Goal: Transaction & Acquisition: Purchase product/service

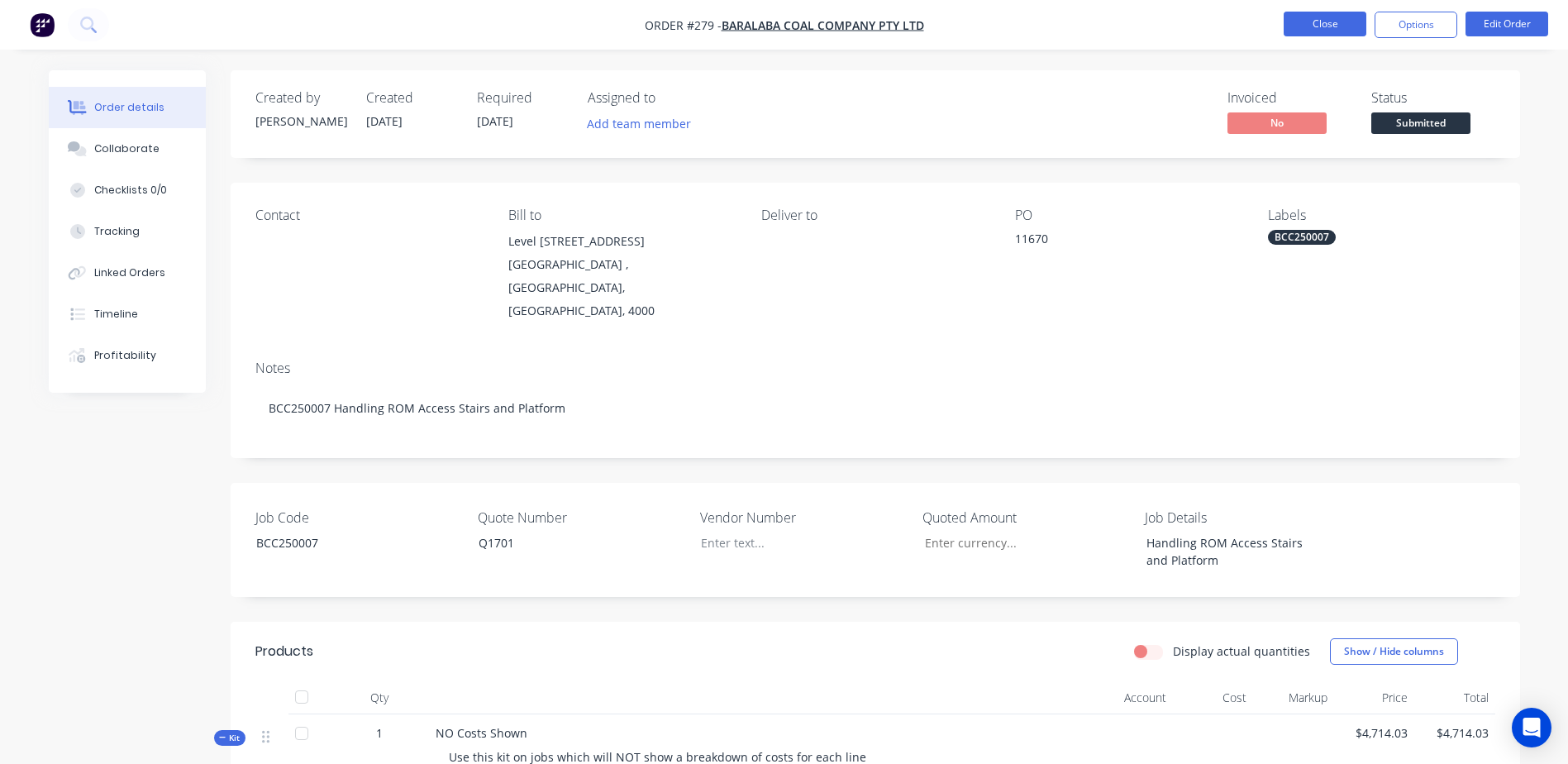
click at [1311, 33] on button "Close" at bounding box center [1325, 24] width 83 height 24
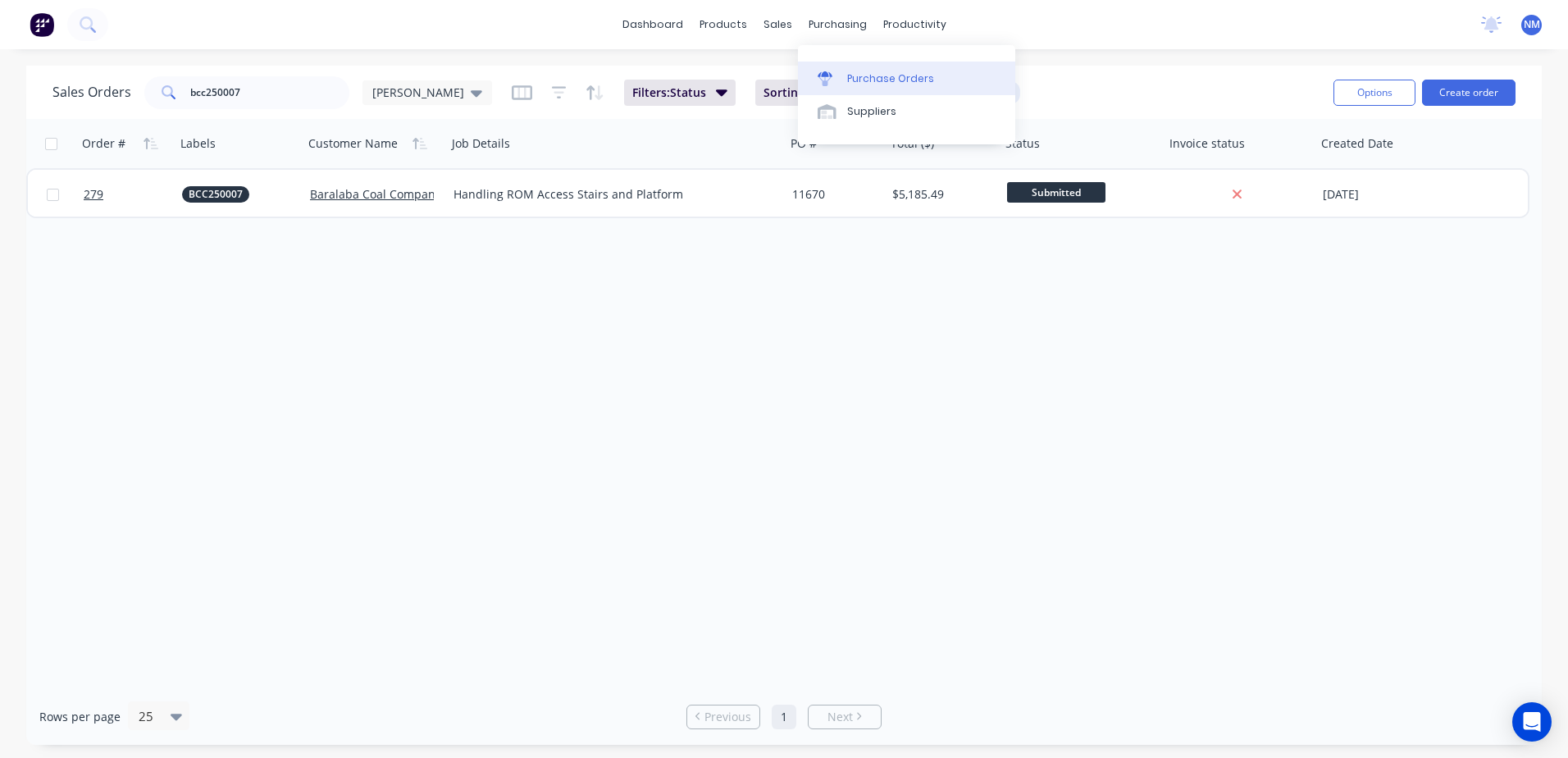
click at [870, 80] on div "Purchase Orders" at bounding box center [891, 79] width 87 height 15
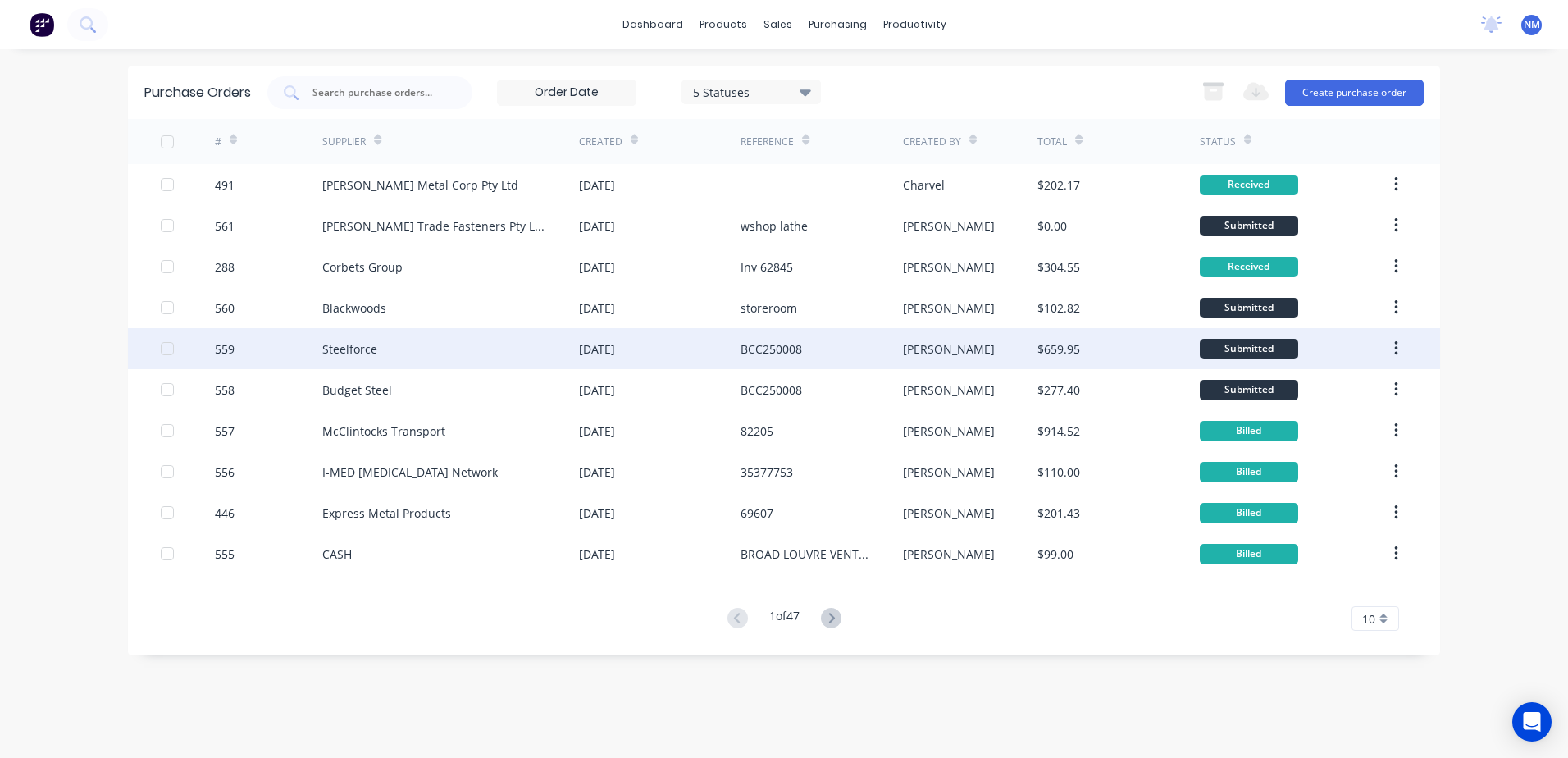
click at [993, 356] on div "neil" at bounding box center [971, 348] width 135 height 41
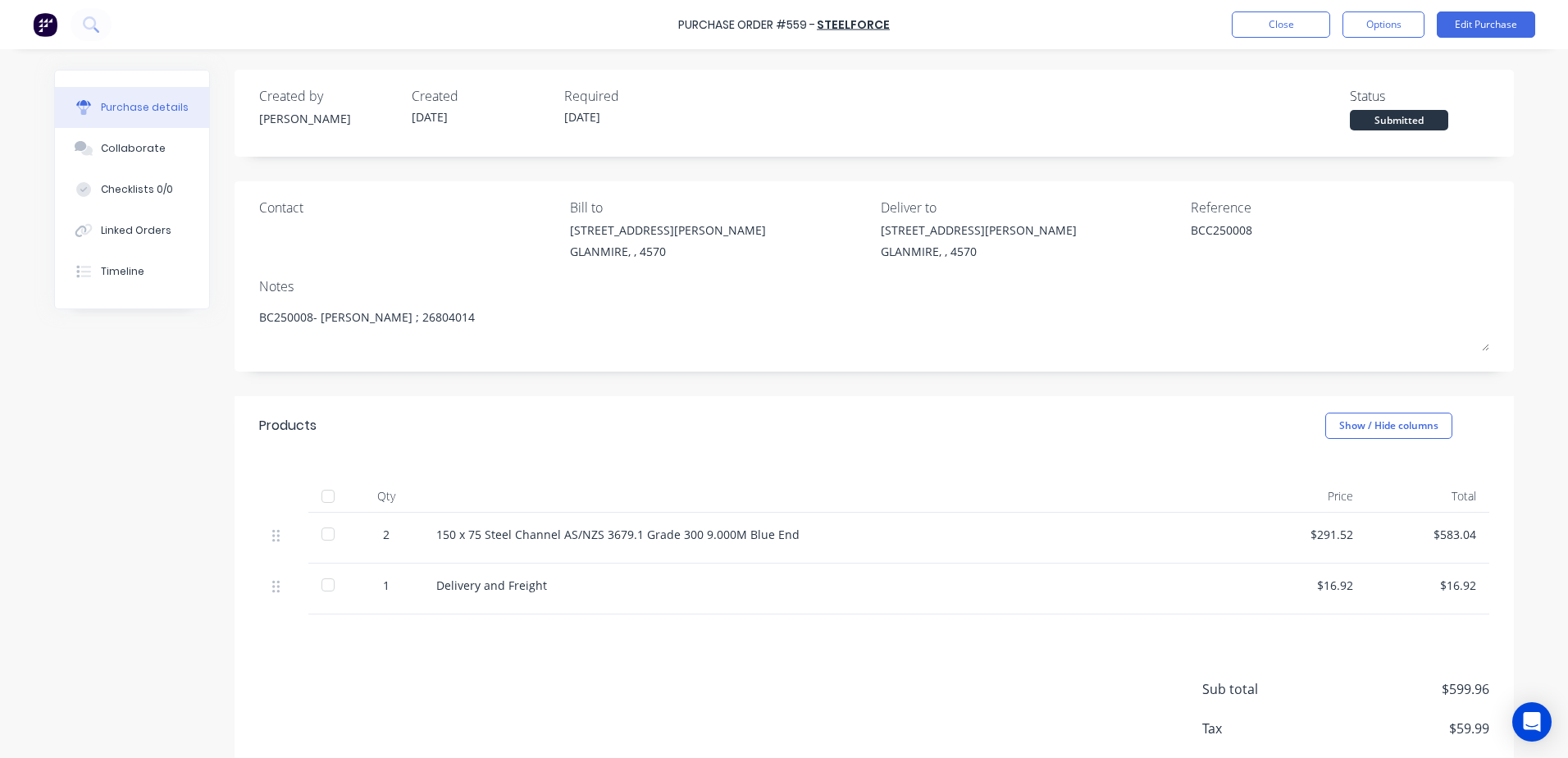
click at [324, 501] on div at bounding box center [328, 496] width 33 height 33
click at [1283, 30] on button "Close" at bounding box center [1281, 24] width 99 height 26
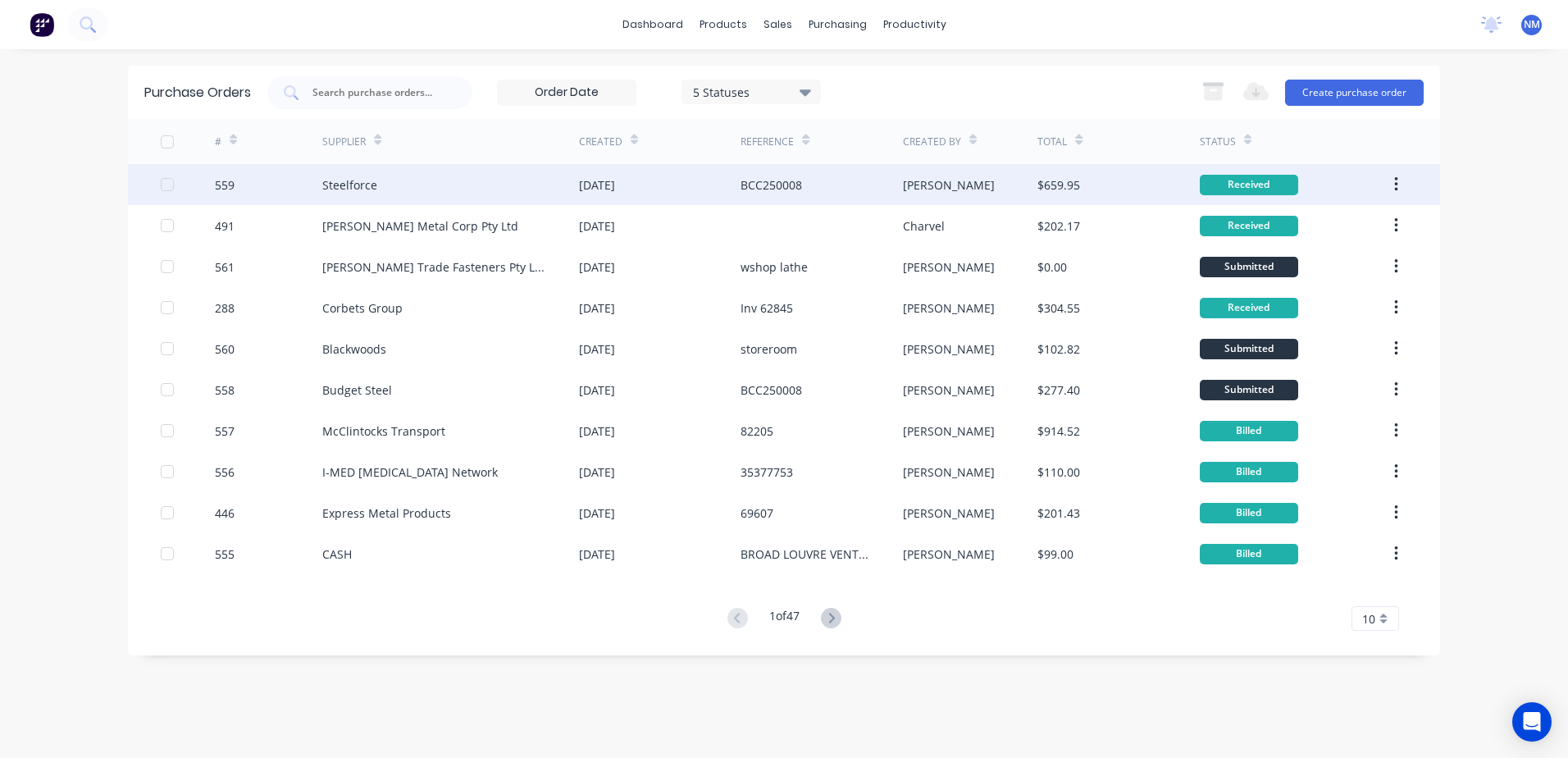
click at [845, 176] on div "BCC250008" at bounding box center [821, 184] width 161 height 41
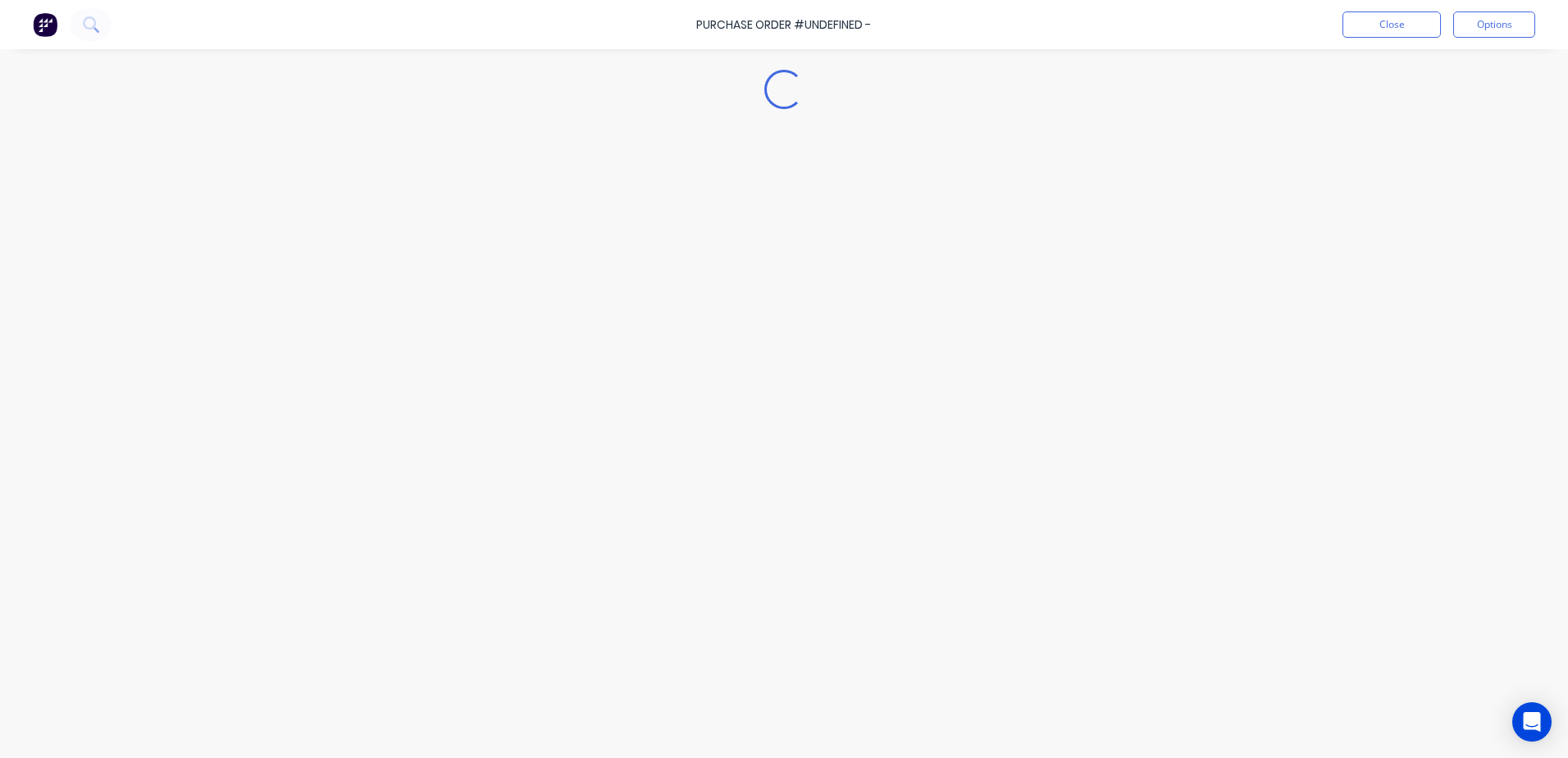
type textarea "x"
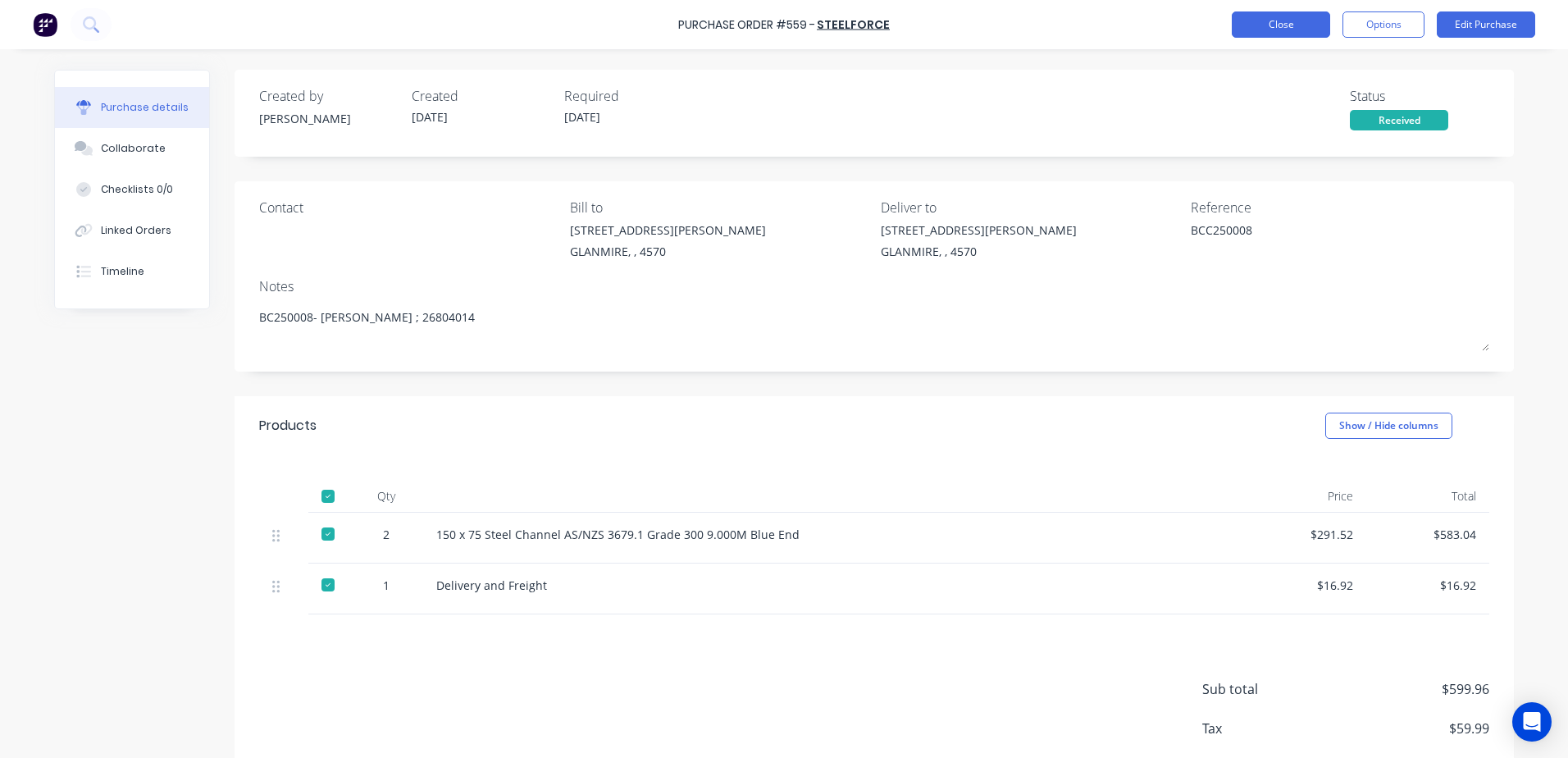
click at [1253, 23] on button "Close" at bounding box center [1281, 24] width 99 height 26
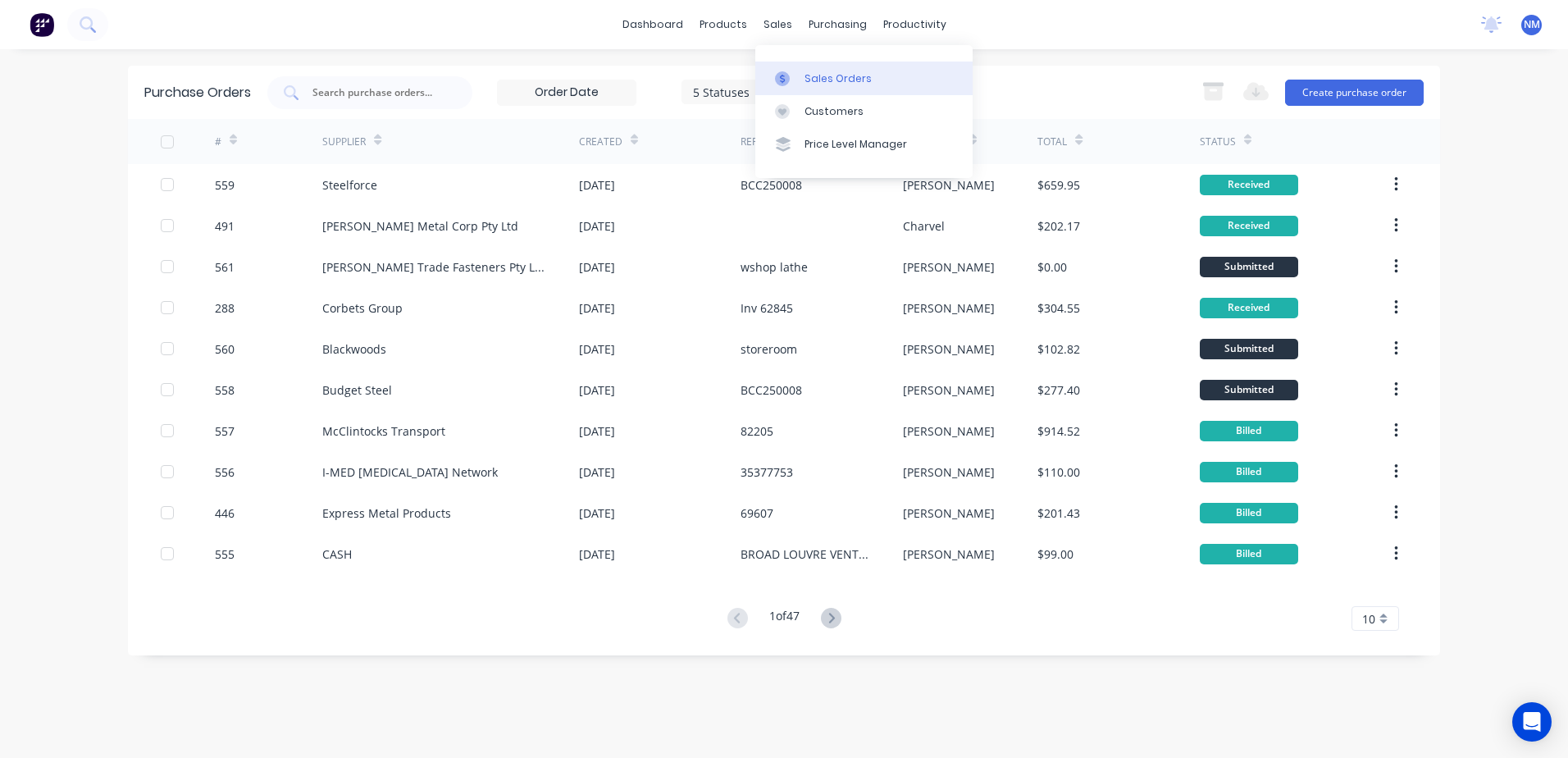
click at [812, 75] on div "Sales Orders" at bounding box center [838, 79] width 67 height 15
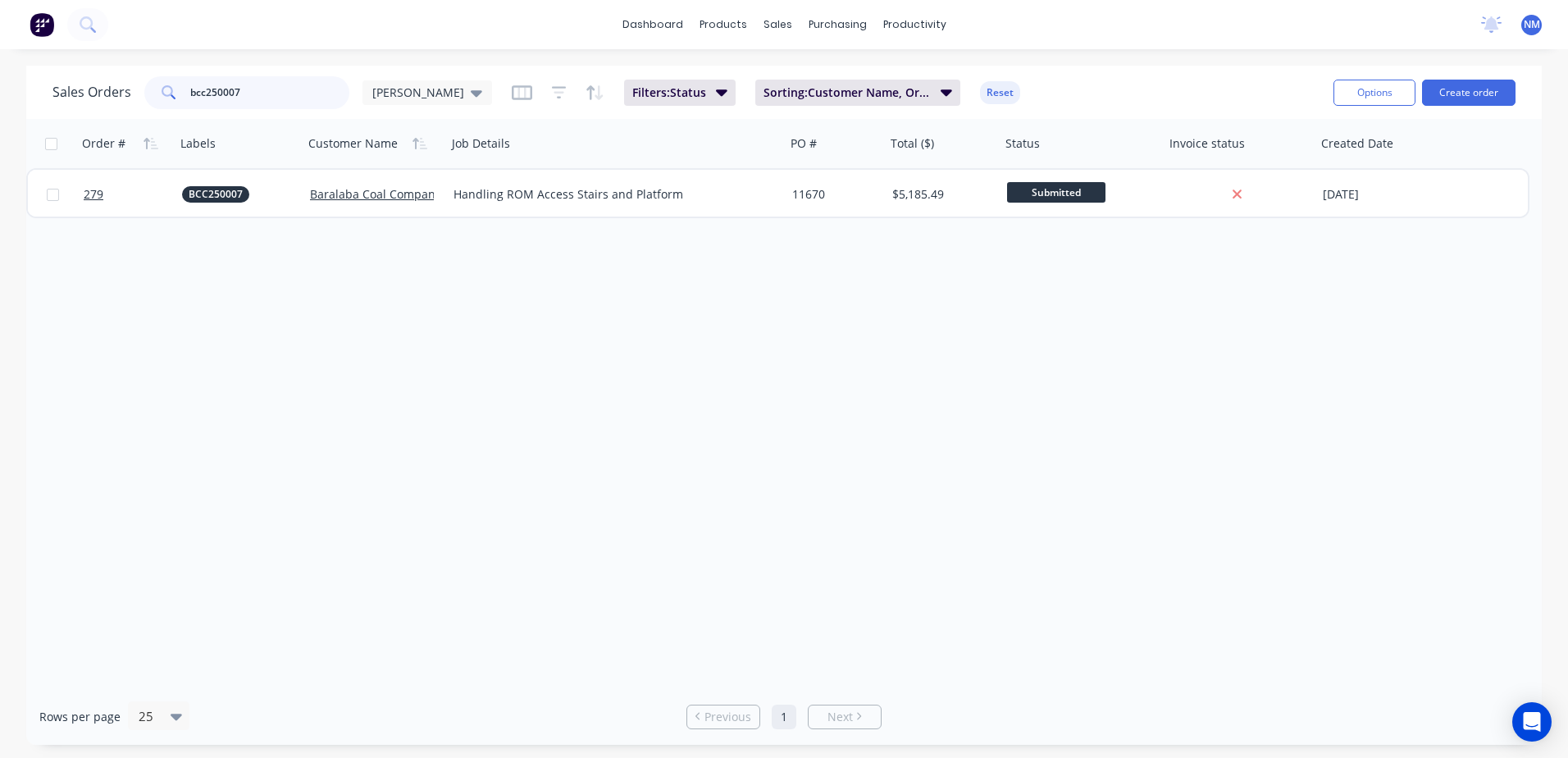
click at [258, 101] on input "bcc250007" at bounding box center [270, 92] width 160 height 33
type input "b"
type input "x"
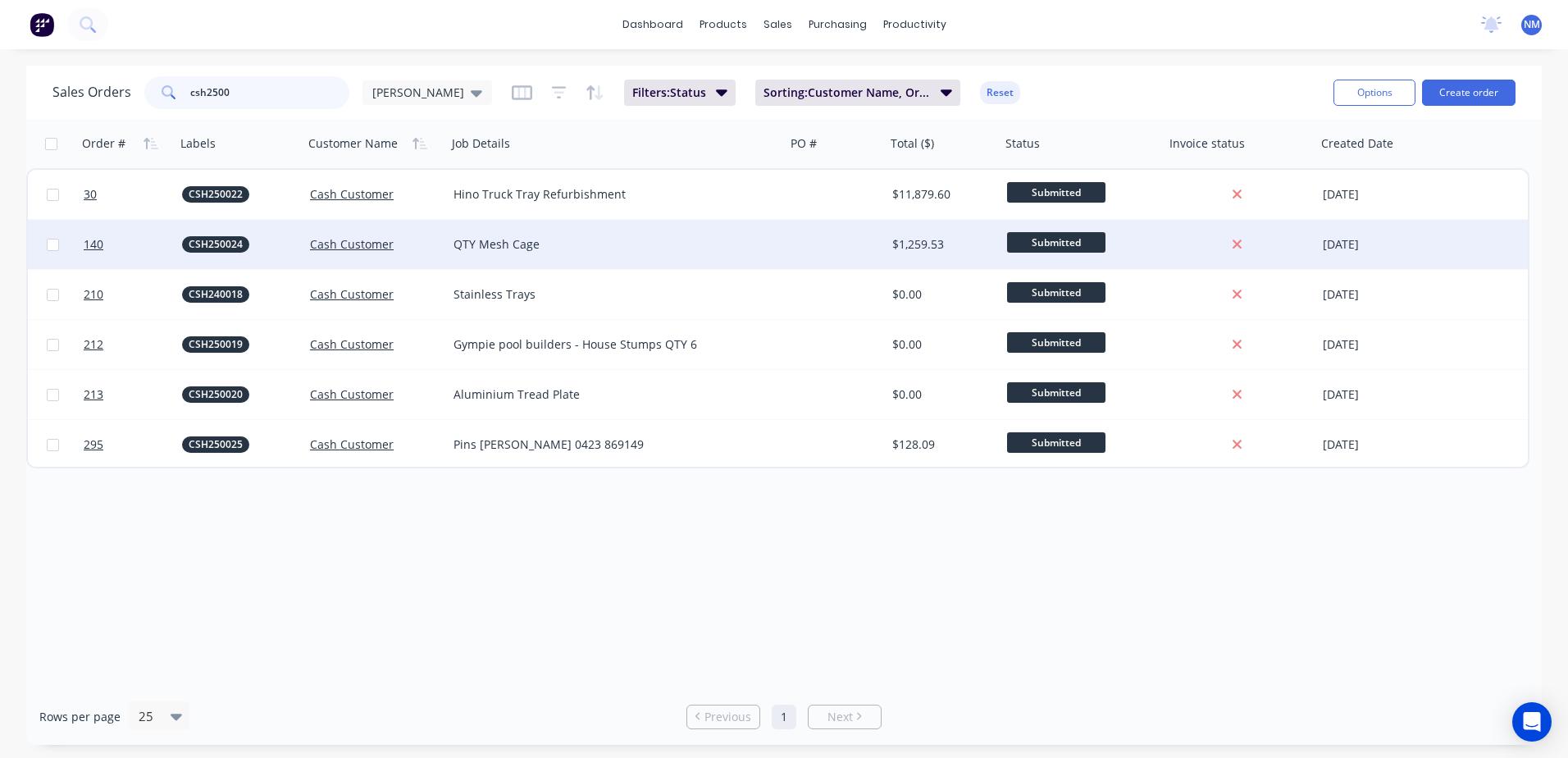
type input "csh2500"
click at [768, 249] on div "QTY Mesh Cage" at bounding box center [615, 244] width 325 height 17
click at [933, 243] on div "$1,259.53" at bounding box center [941, 244] width 97 height 17
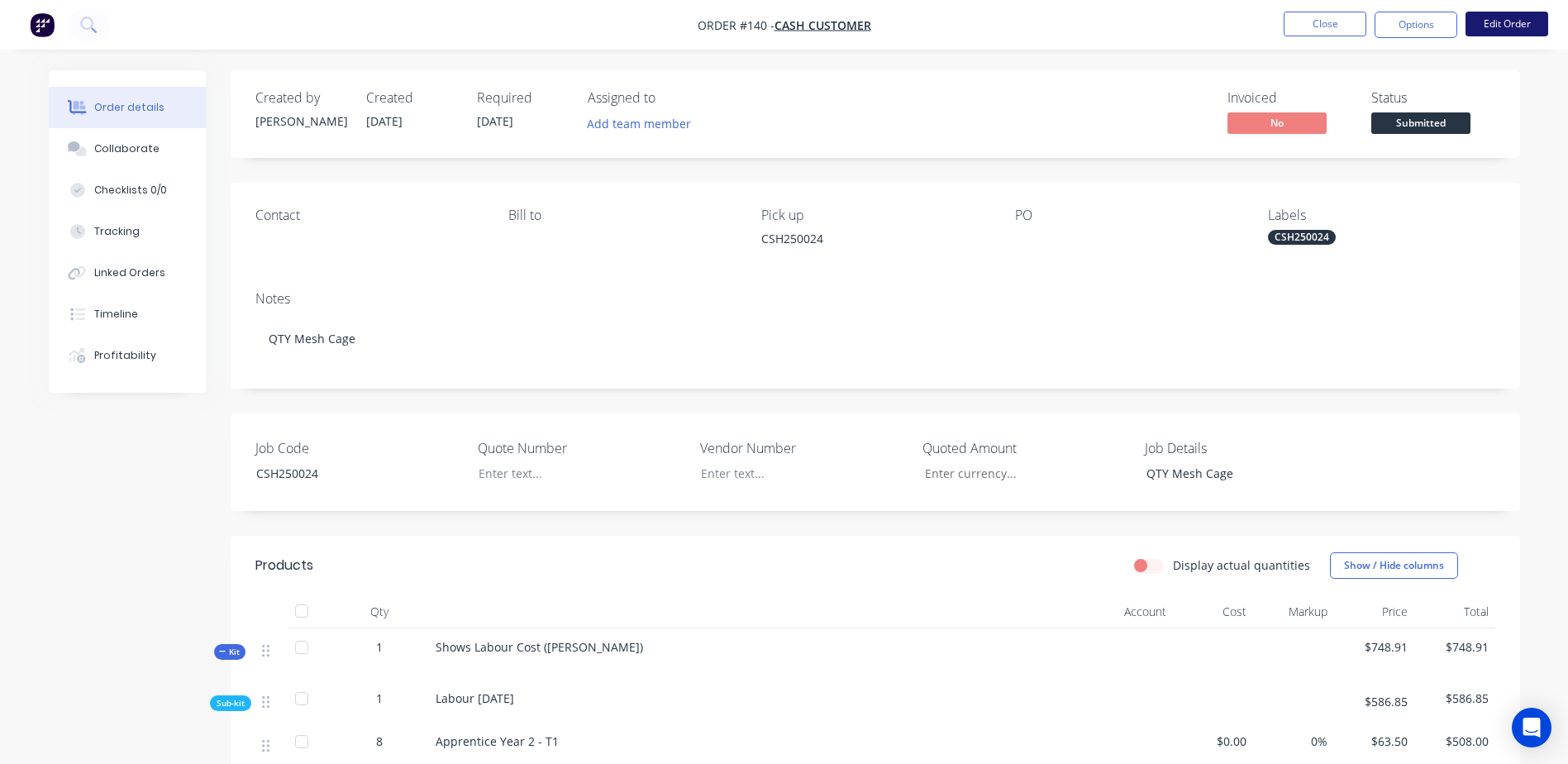
click at [1507, 24] on button "Edit Order" at bounding box center [1507, 24] width 83 height 24
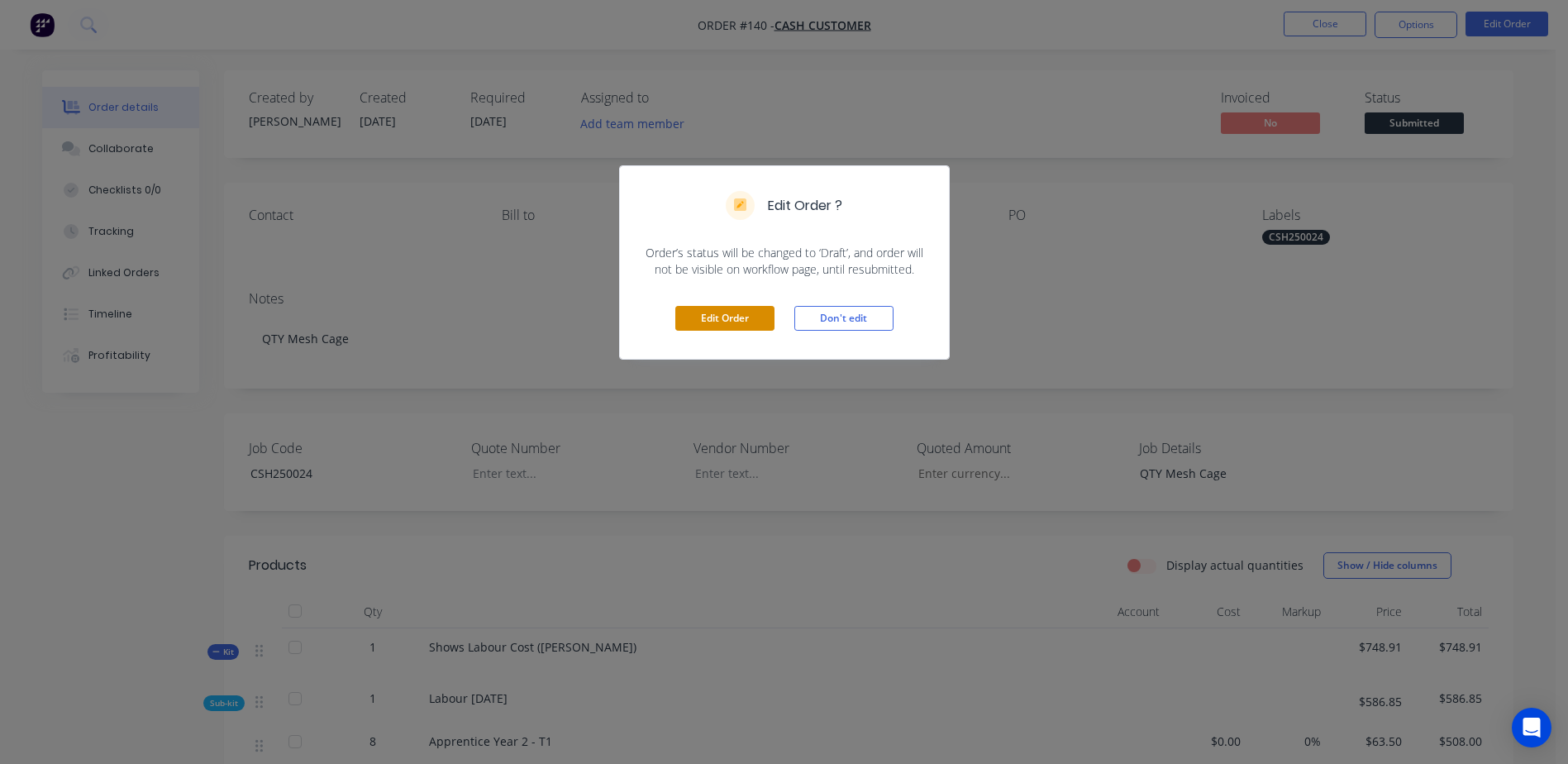
click at [722, 308] on button "Edit Order" at bounding box center [725, 318] width 99 height 24
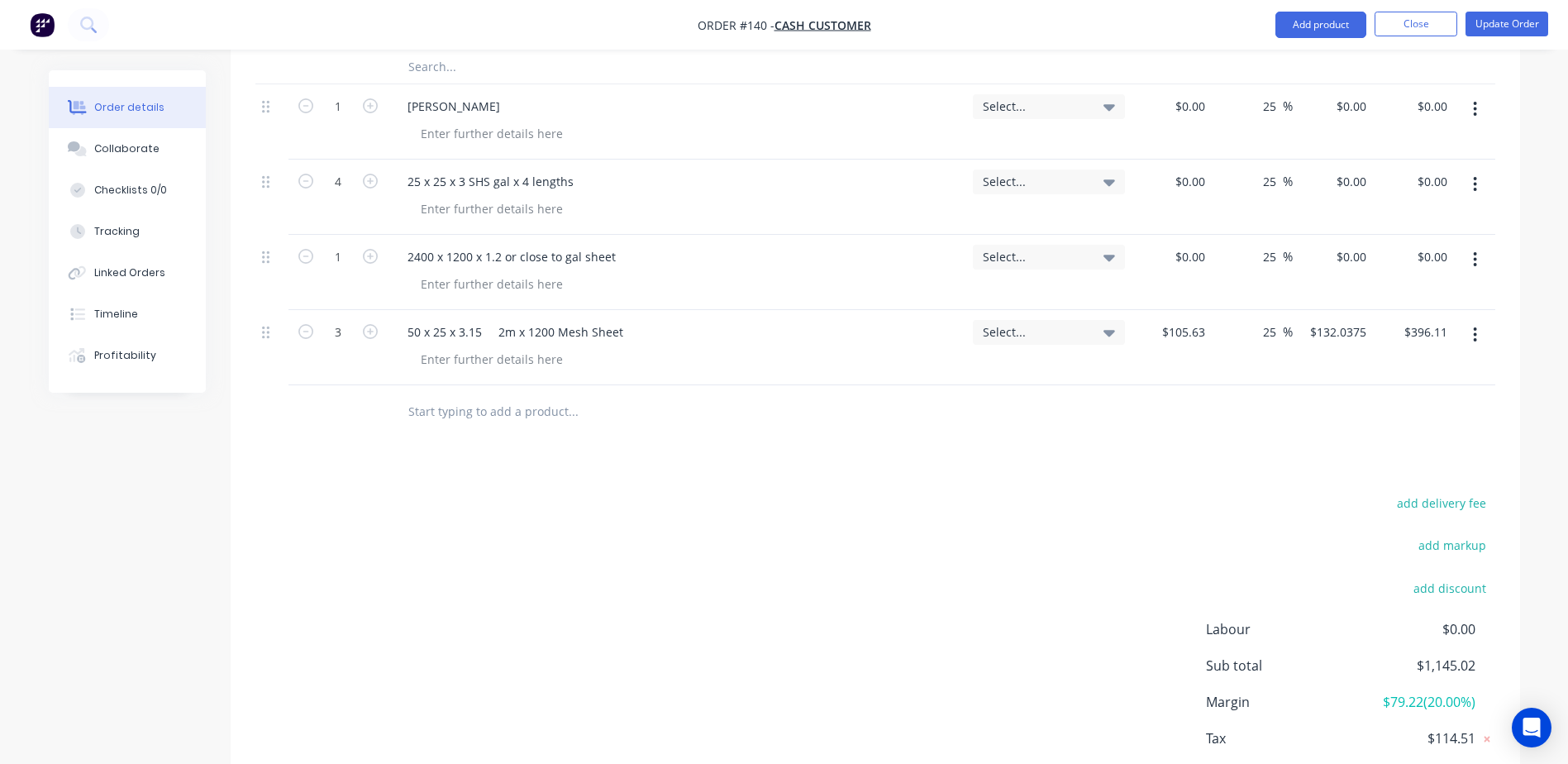
scroll to position [968, 0]
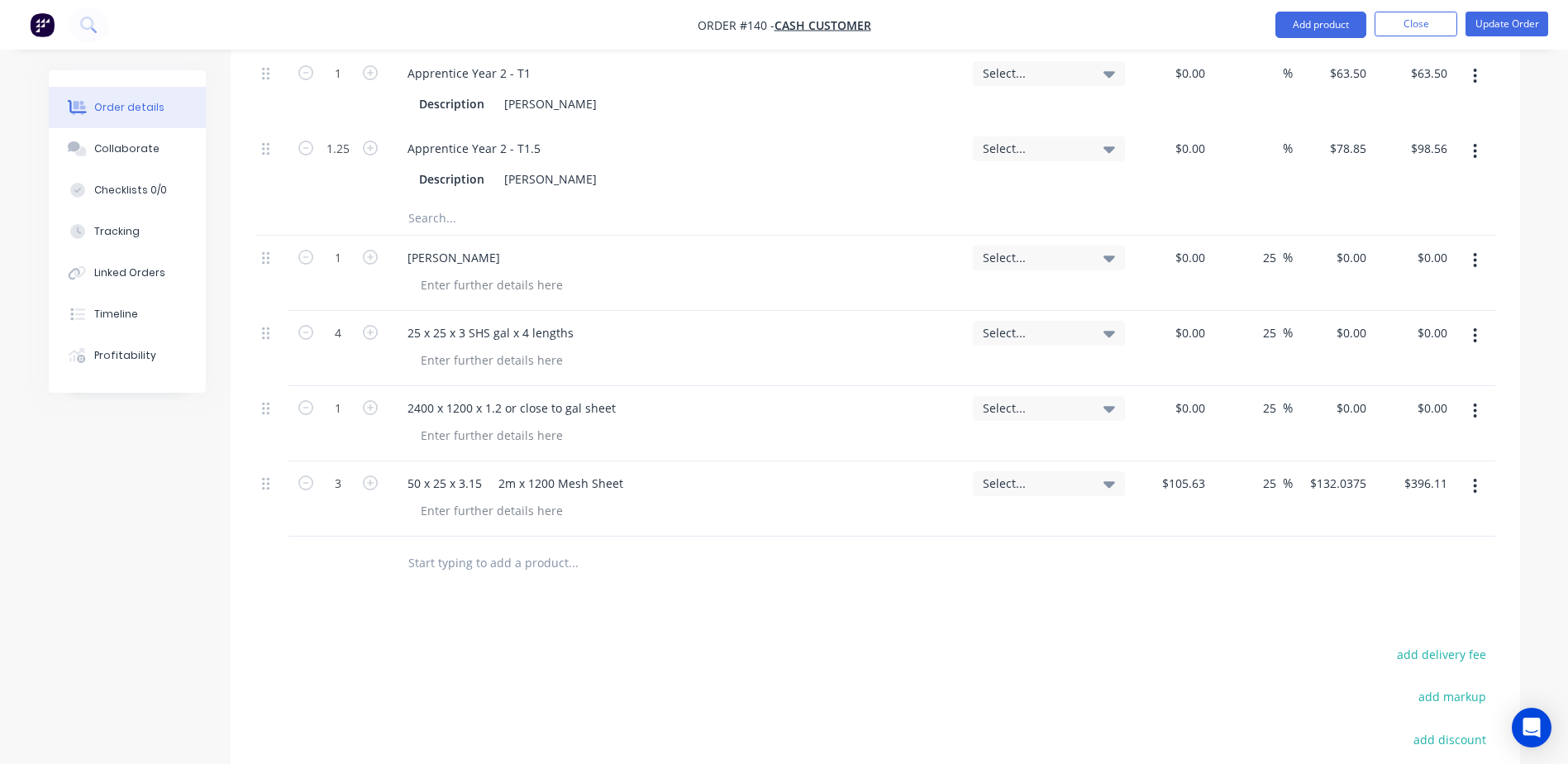
click at [425, 563] on input "text" at bounding box center [573, 562] width 330 height 33
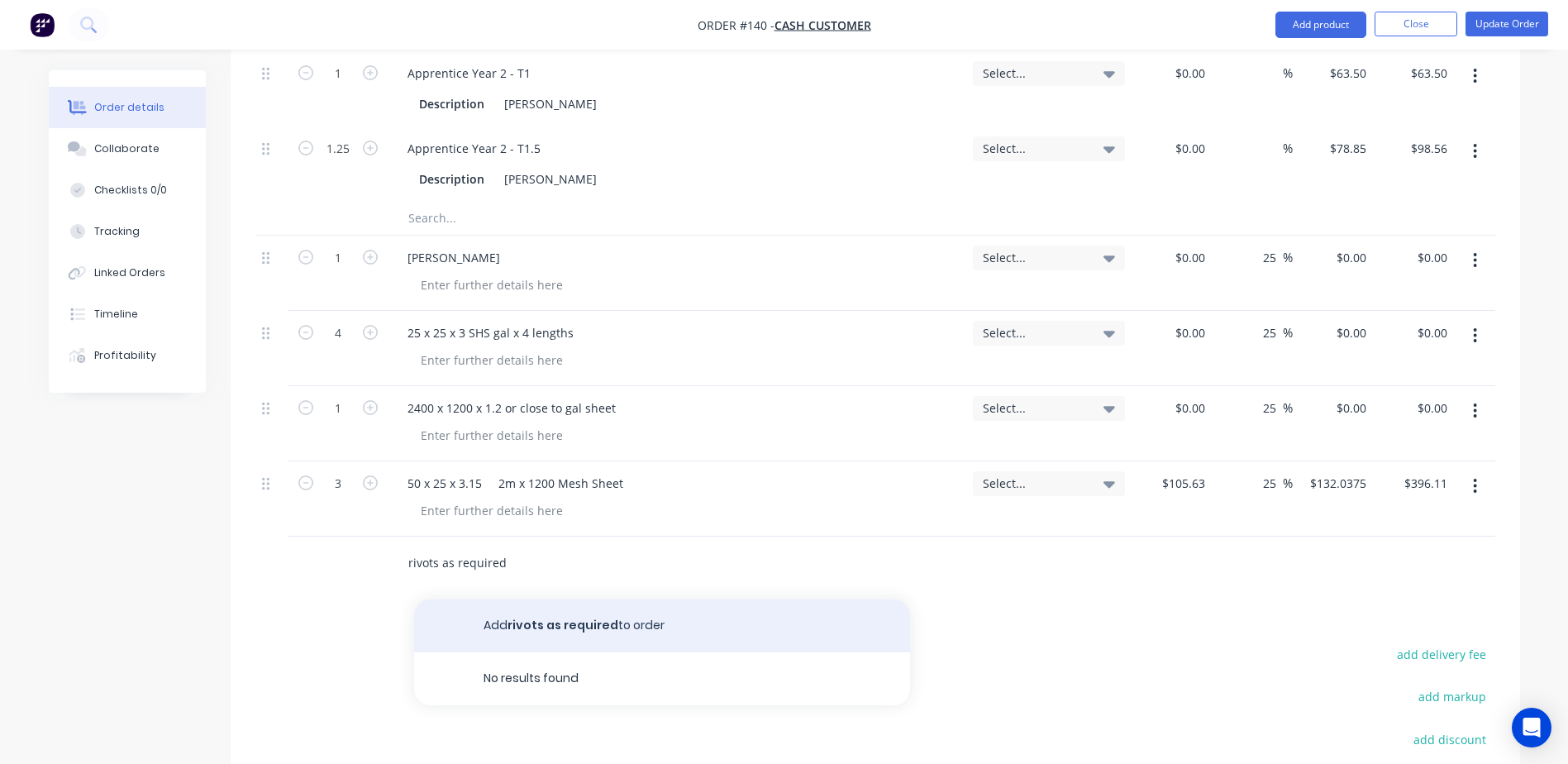
type input "rivots as required"
click at [529, 623] on button "Add rivots as required to order" at bounding box center [662, 626] width 496 height 53
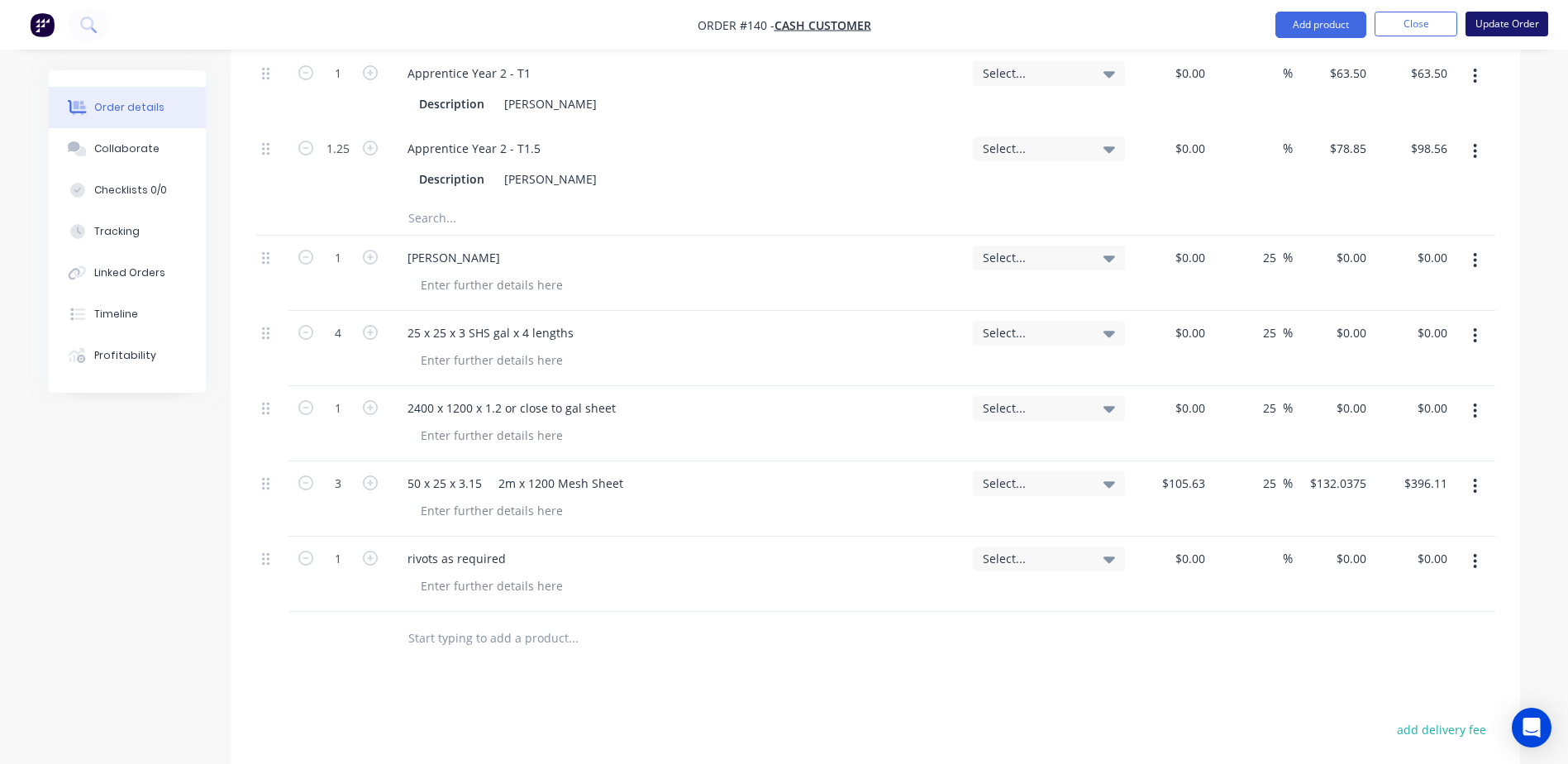
click at [1479, 19] on button "Update Order" at bounding box center [1507, 24] width 83 height 24
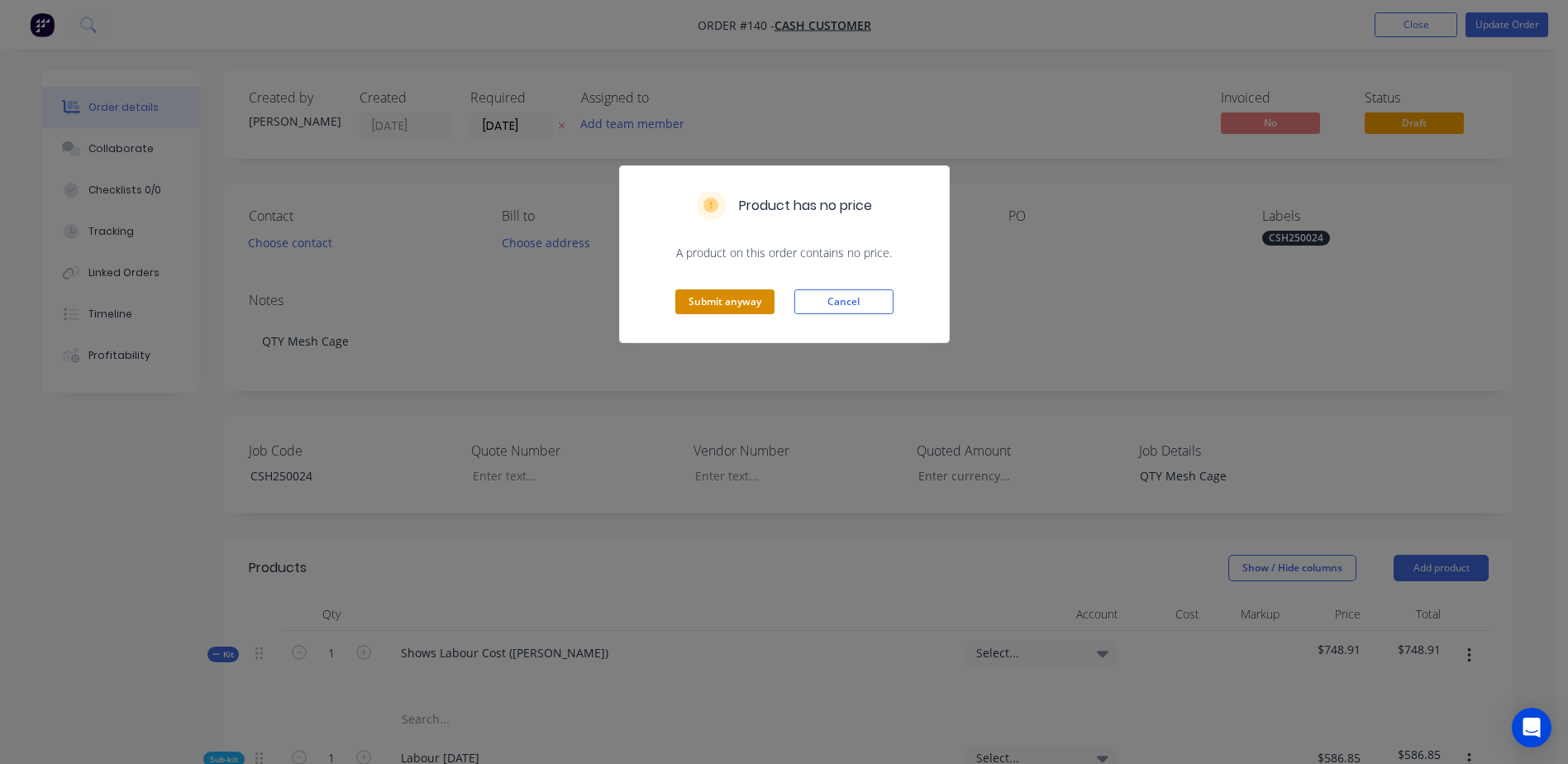
click at [744, 303] on button "Submit anyway" at bounding box center [725, 301] width 99 height 24
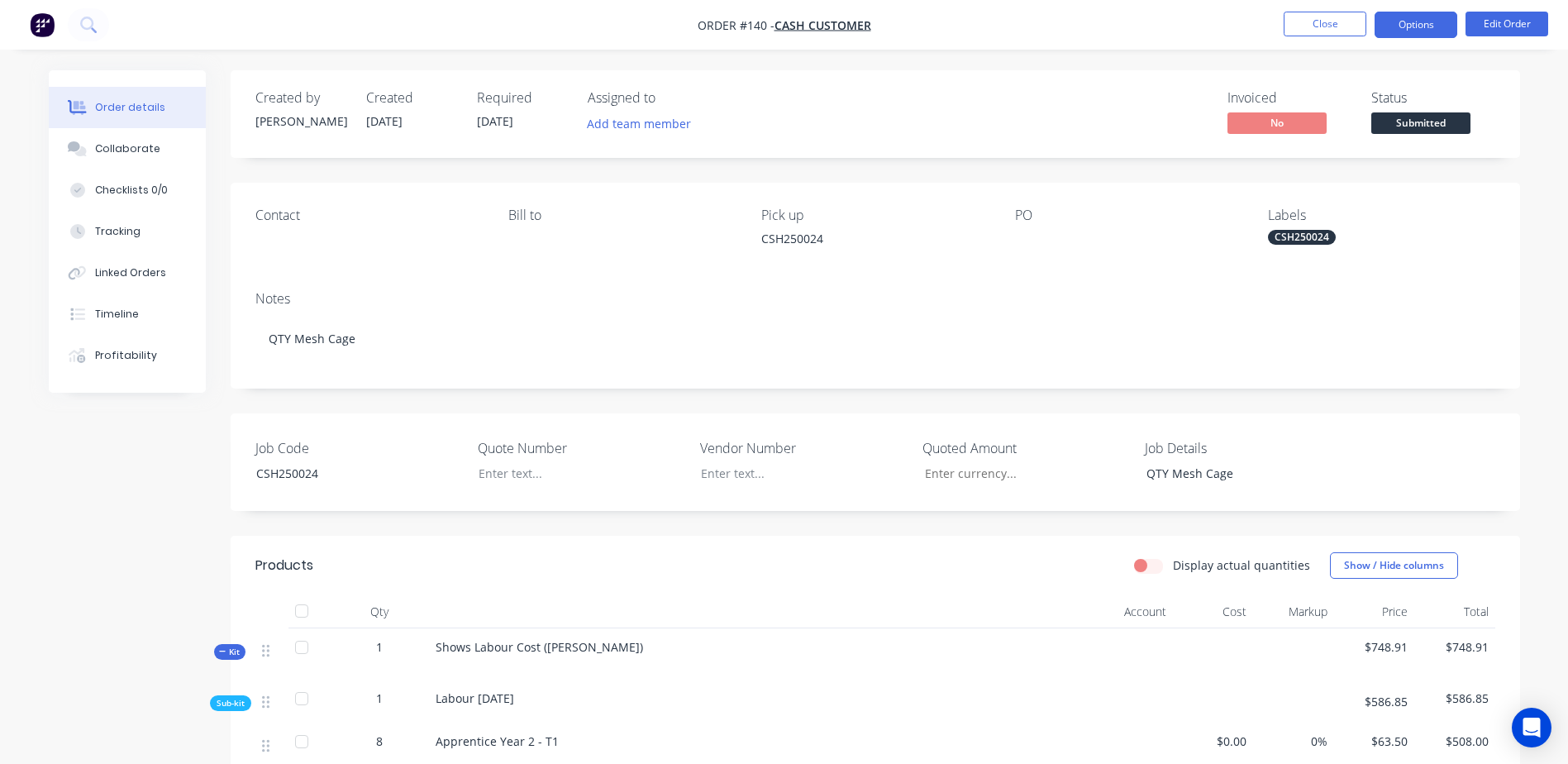
click at [1427, 35] on button "Options" at bounding box center [1416, 24] width 83 height 26
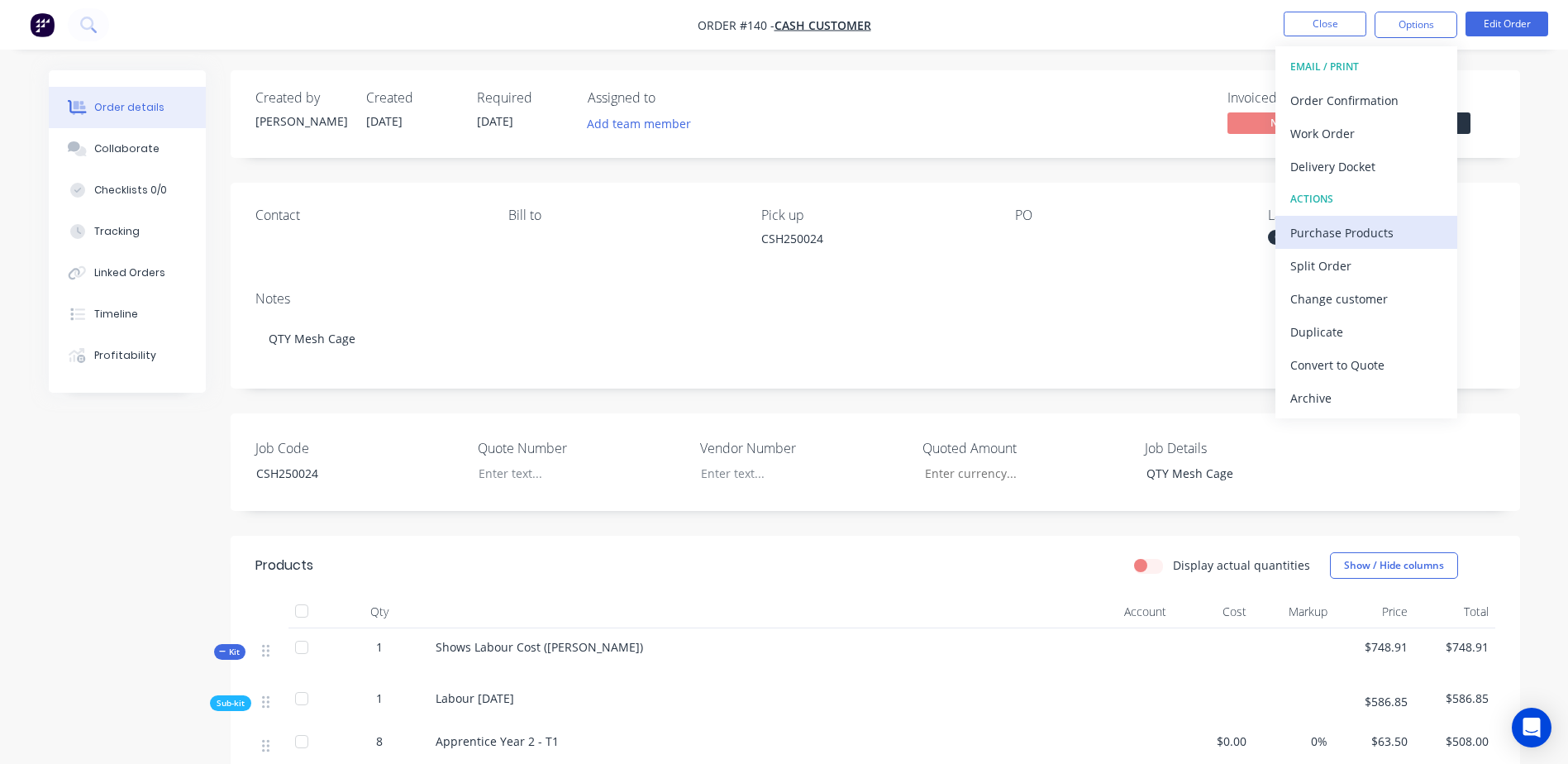
click at [1393, 236] on div "Purchase Products" at bounding box center [1367, 233] width 152 height 24
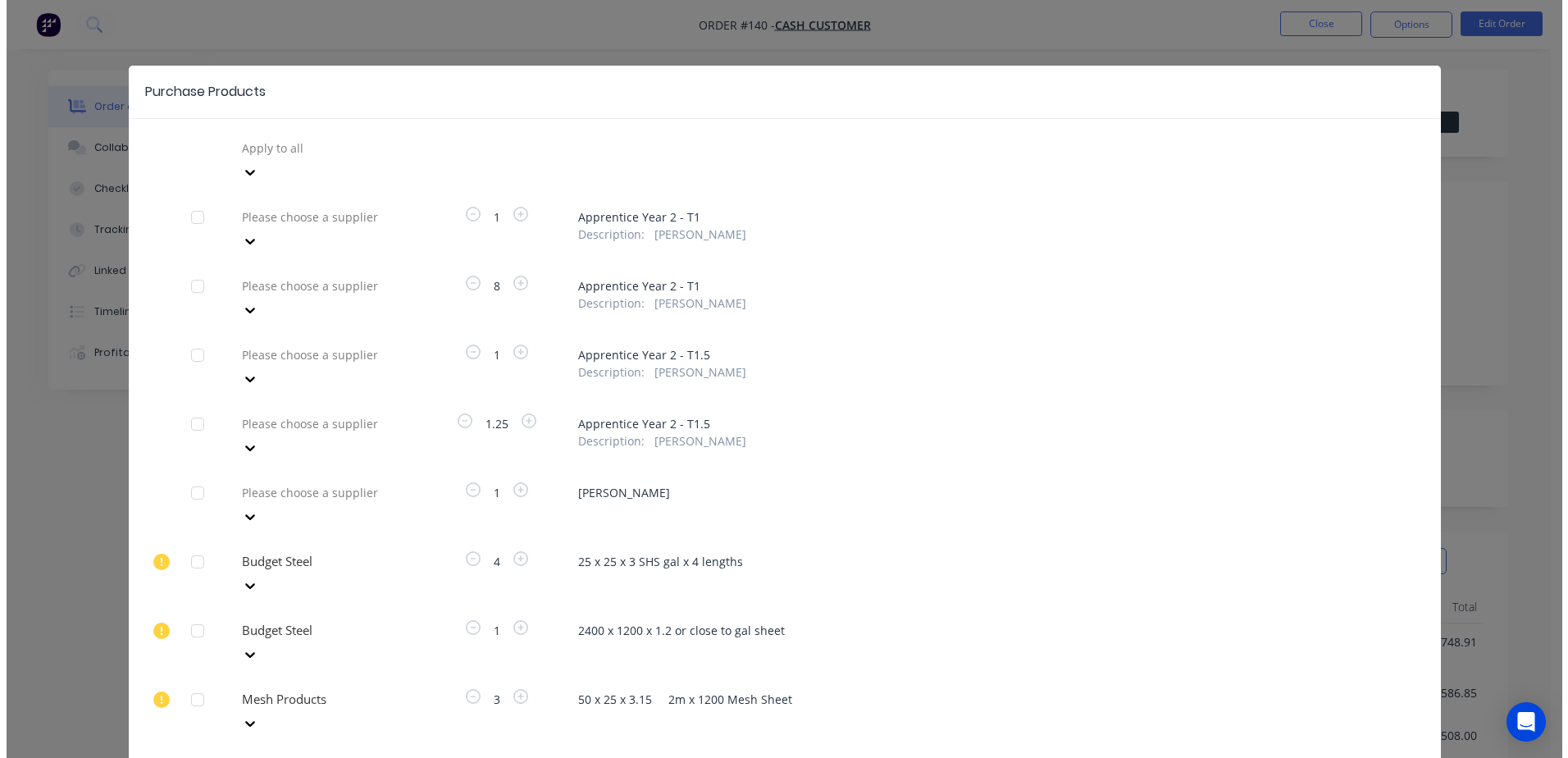
scroll to position [31, 0]
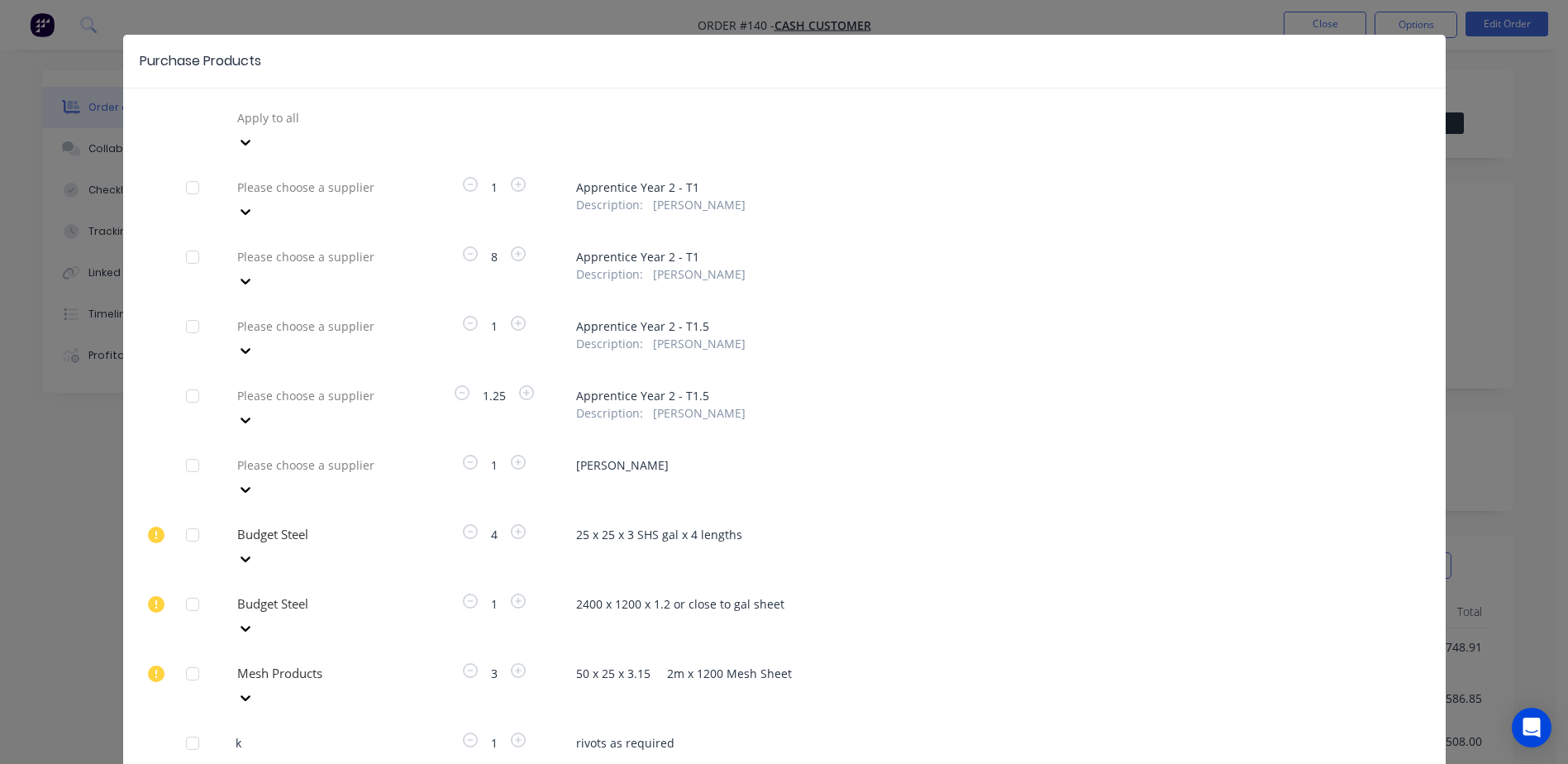
type input "kj"
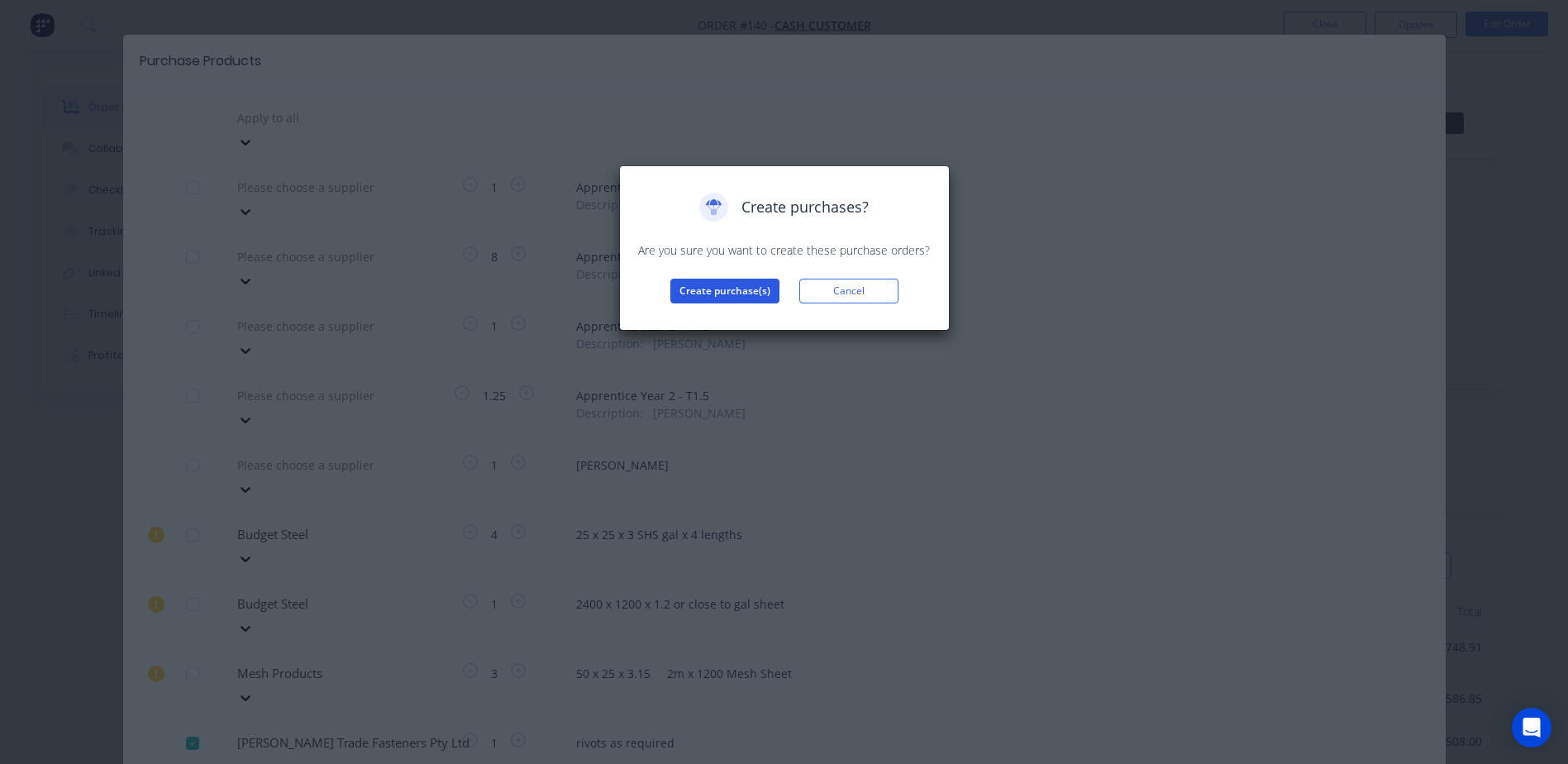
click at [722, 302] on button "Create purchase(s)" at bounding box center [724, 291] width 109 height 24
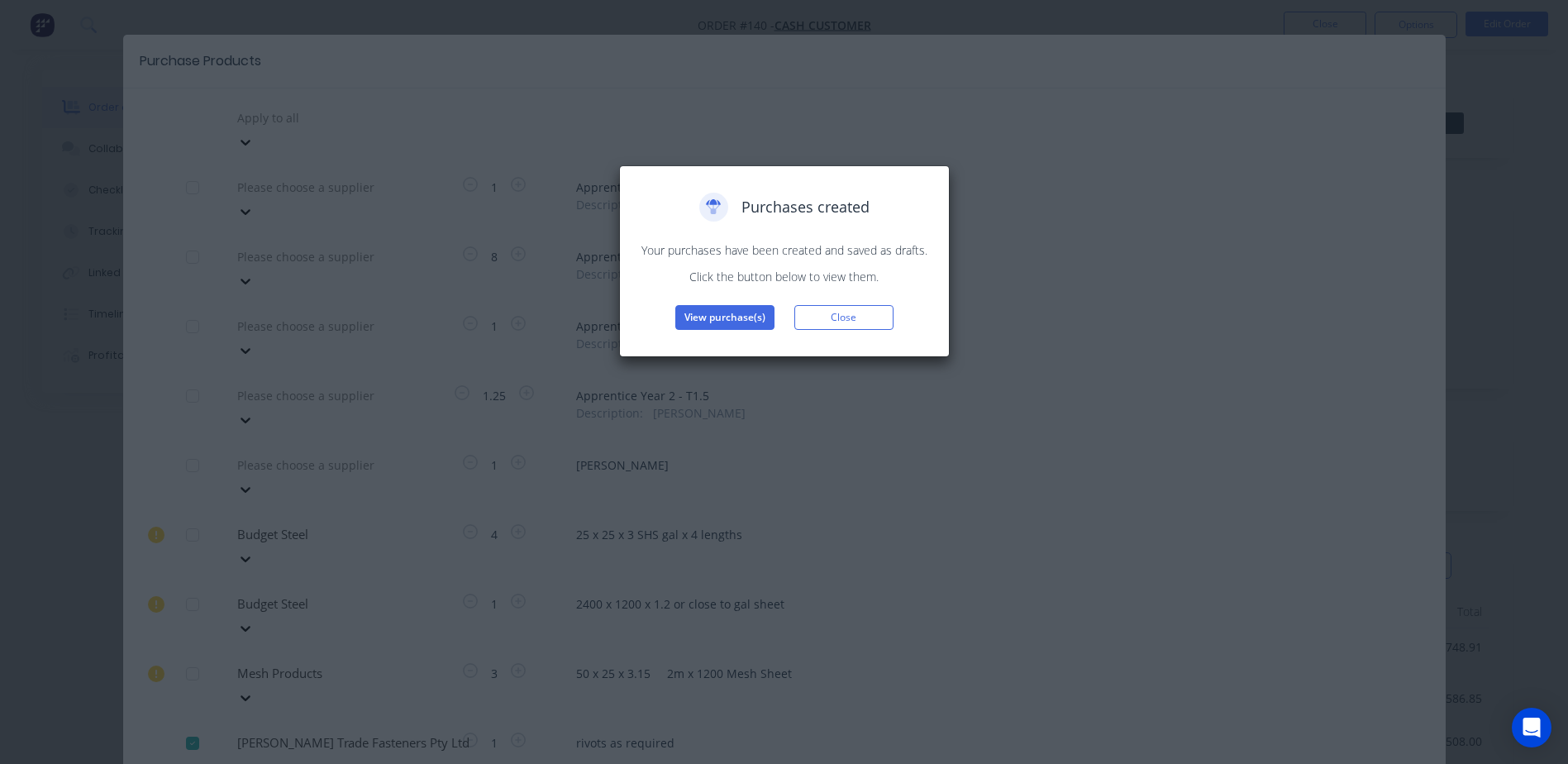
click at [709, 304] on div "Purchases created Your purchases have been created and saved as drafts. Click t…" at bounding box center [784, 261] width 296 height 137
click at [712, 318] on button "View purchase(s)" at bounding box center [725, 317] width 99 height 24
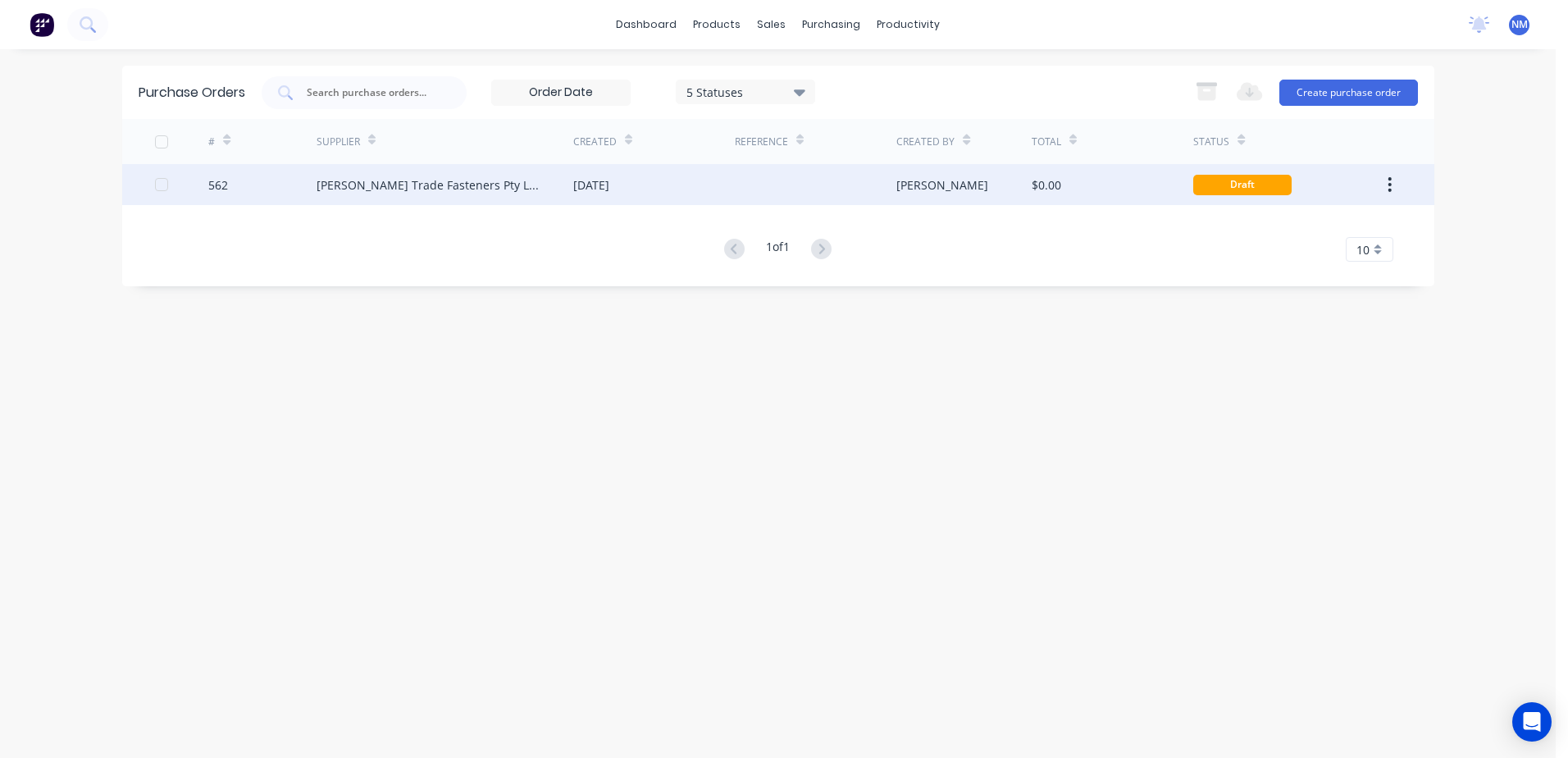
click at [1131, 192] on div "$0.00" at bounding box center [1112, 184] width 161 height 41
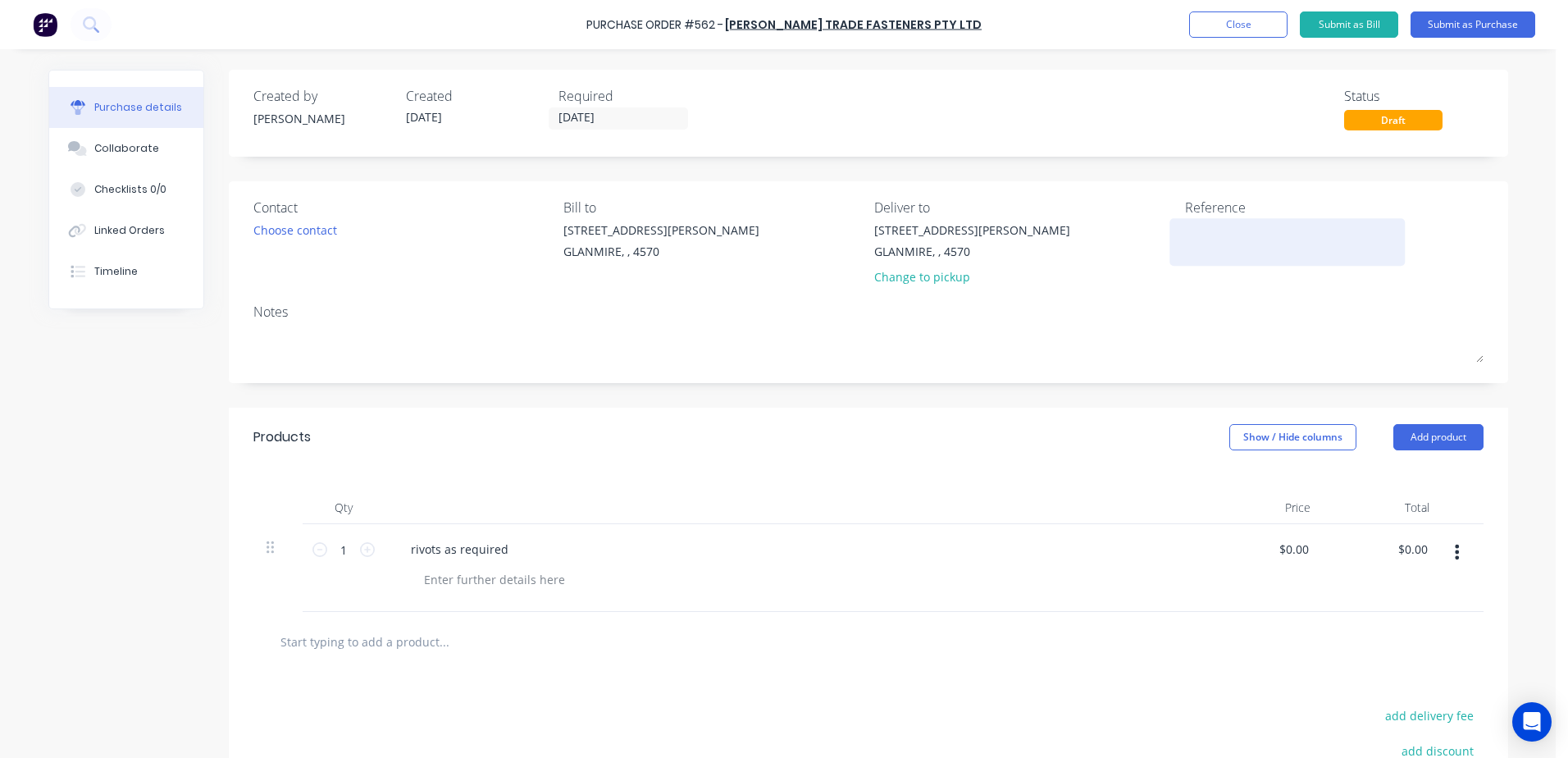
click at [1186, 243] on textarea at bounding box center [1287, 240] width 205 height 37
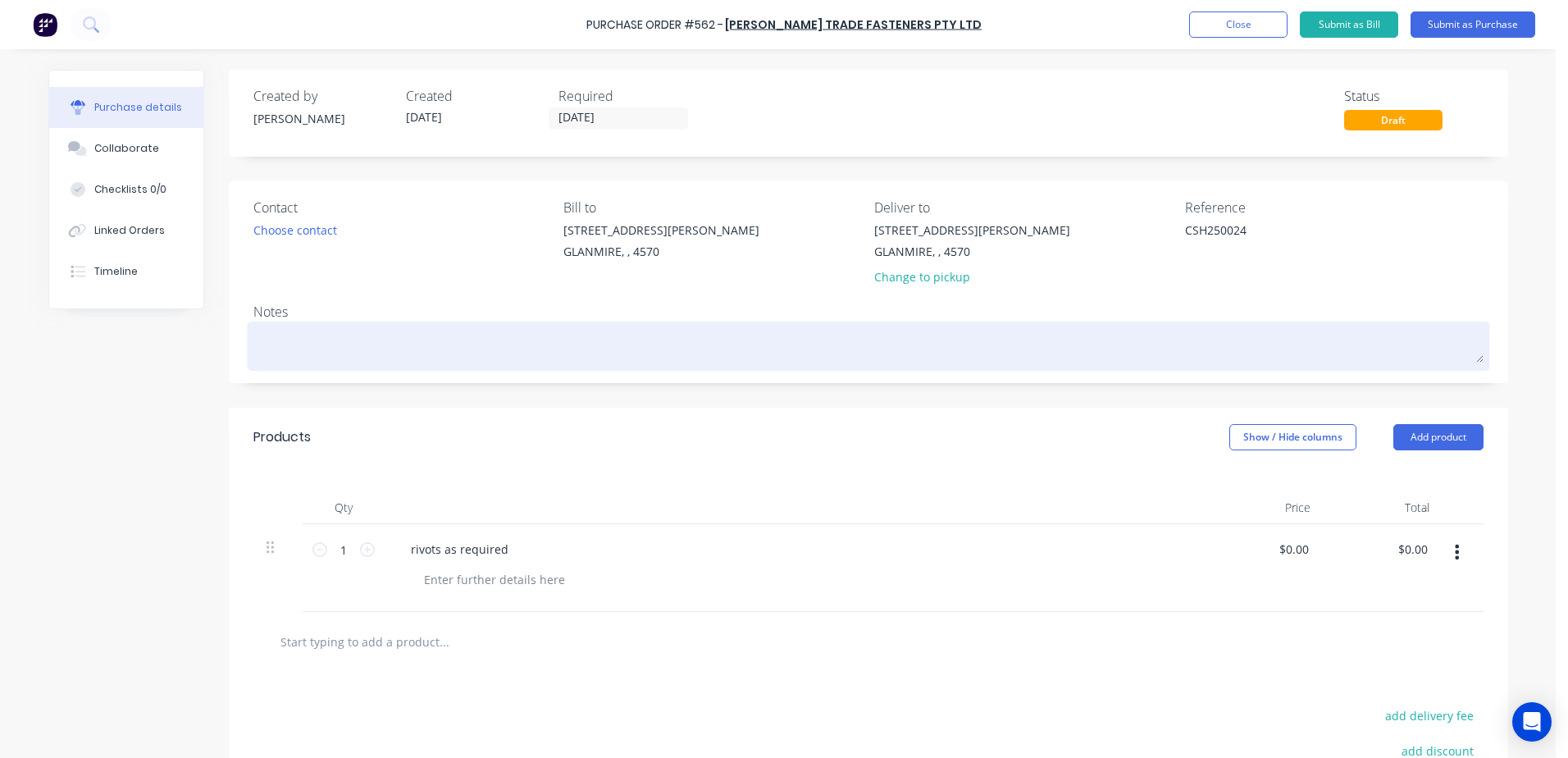
type textarea "CSH250024"
type textarea "x"
type textarea "CSH250024"
click at [298, 341] on textarea at bounding box center [868, 344] width 1230 height 37
type textarea "x"
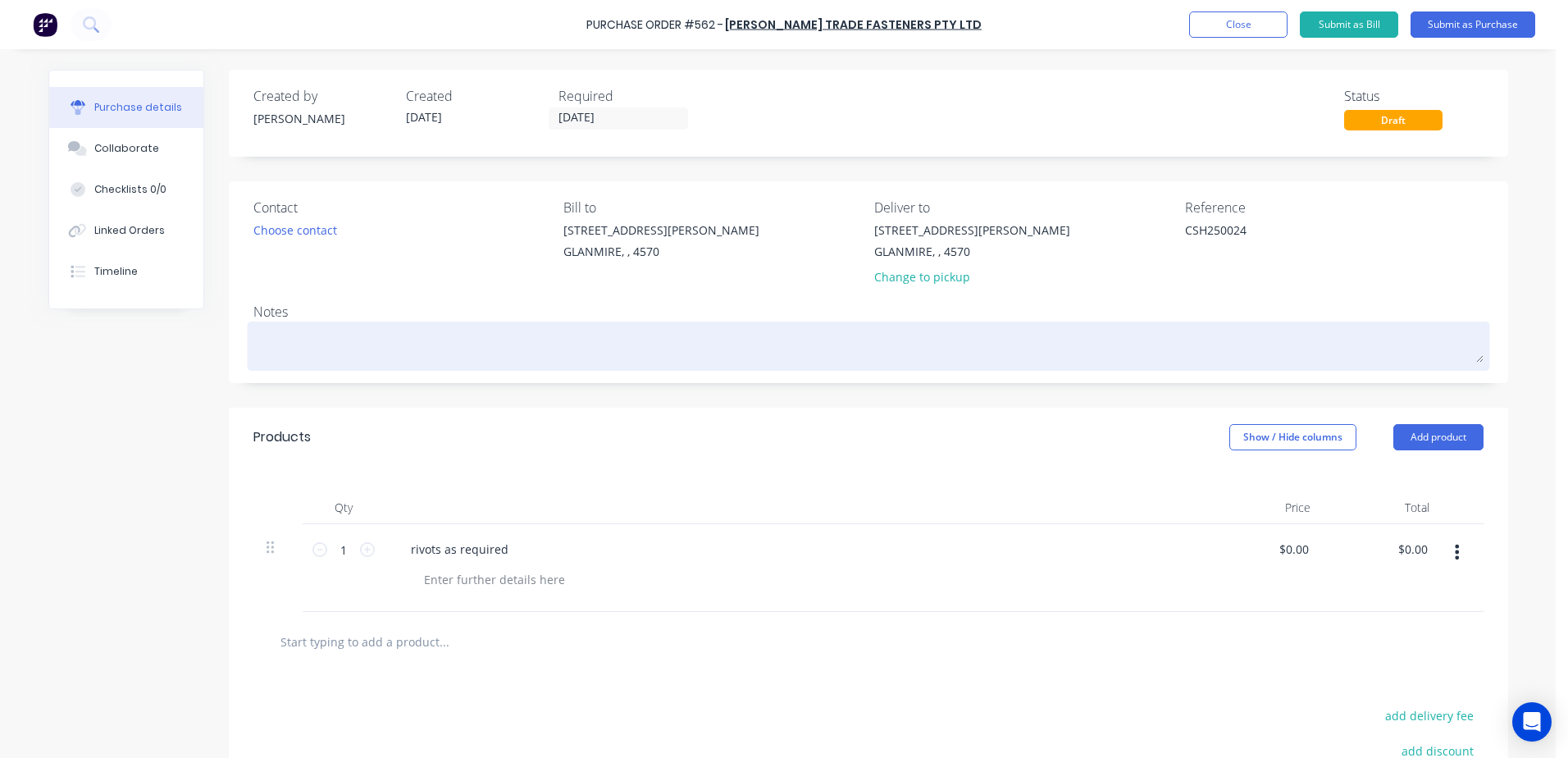
type textarea "C"
type textarea "x"
type textarea "CS"
type textarea "x"
type textarea "CSH"
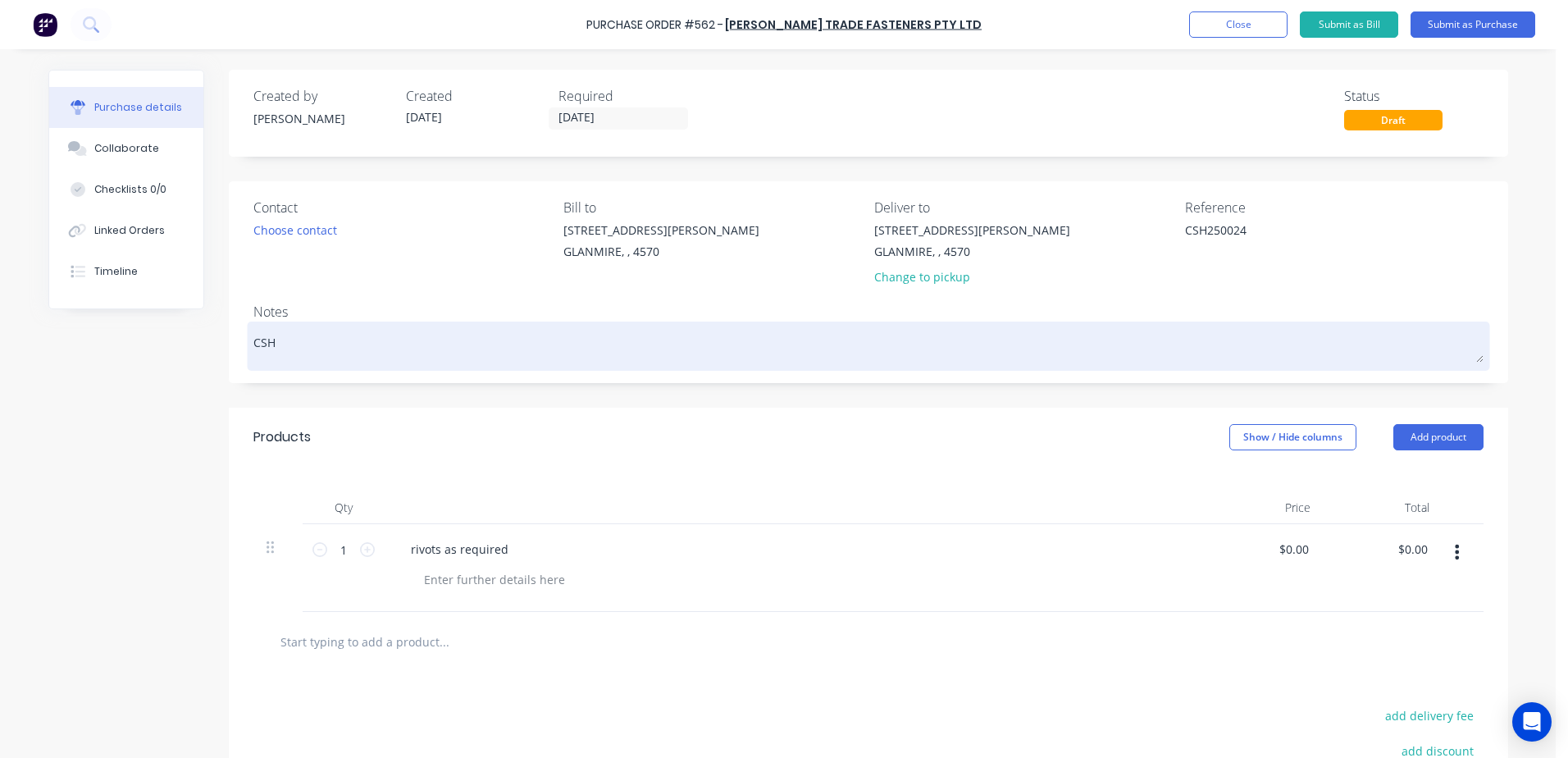
type textarea "x"
type textarea "CSH2"
type textarea "x"
type textarea "CSH25"
type textarea "x"
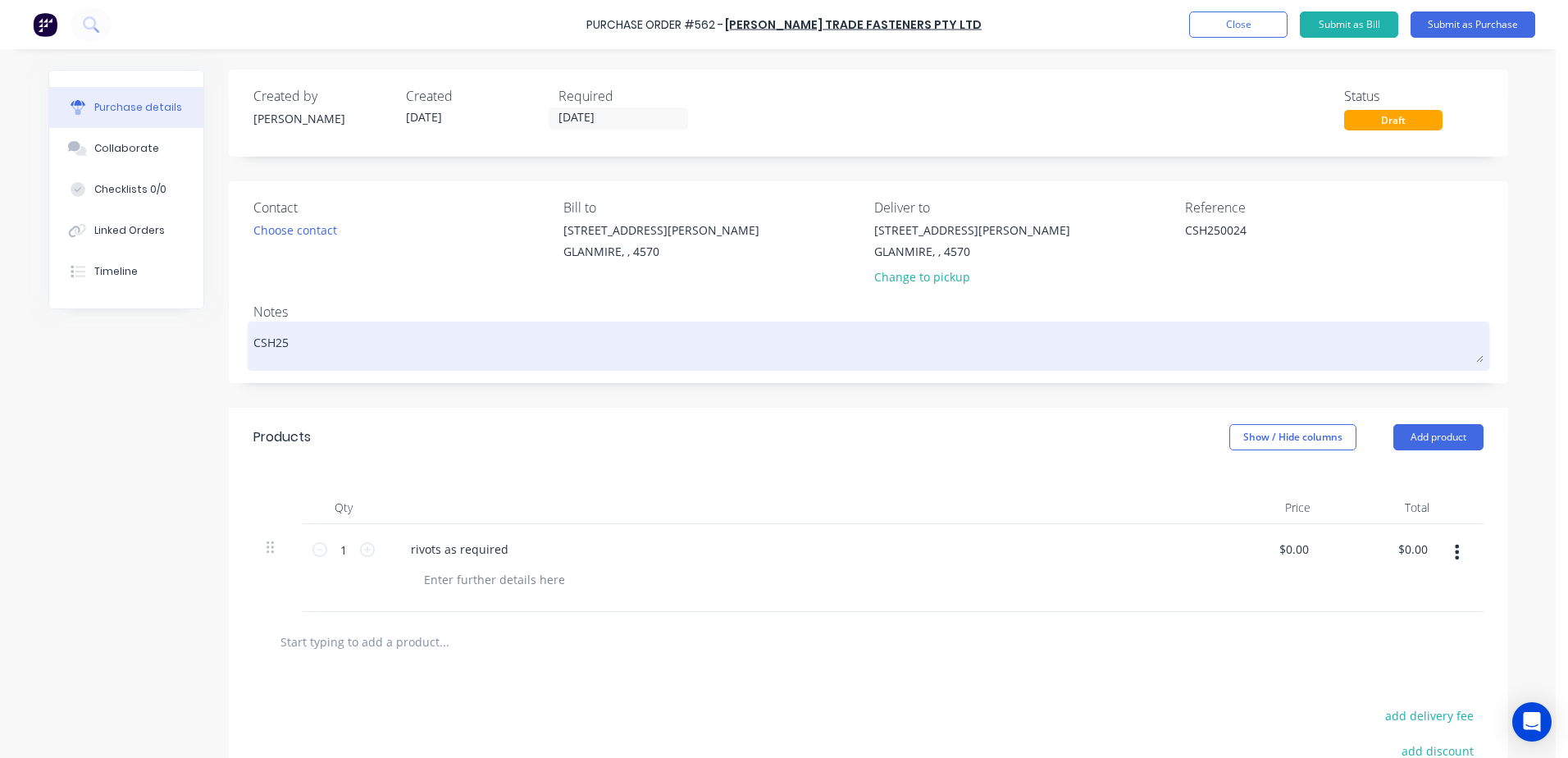
type textarea "CSH250"
type textarea "x"
type textarea "CSH2500"
type textarea "x"
type textarea "CSH25002"
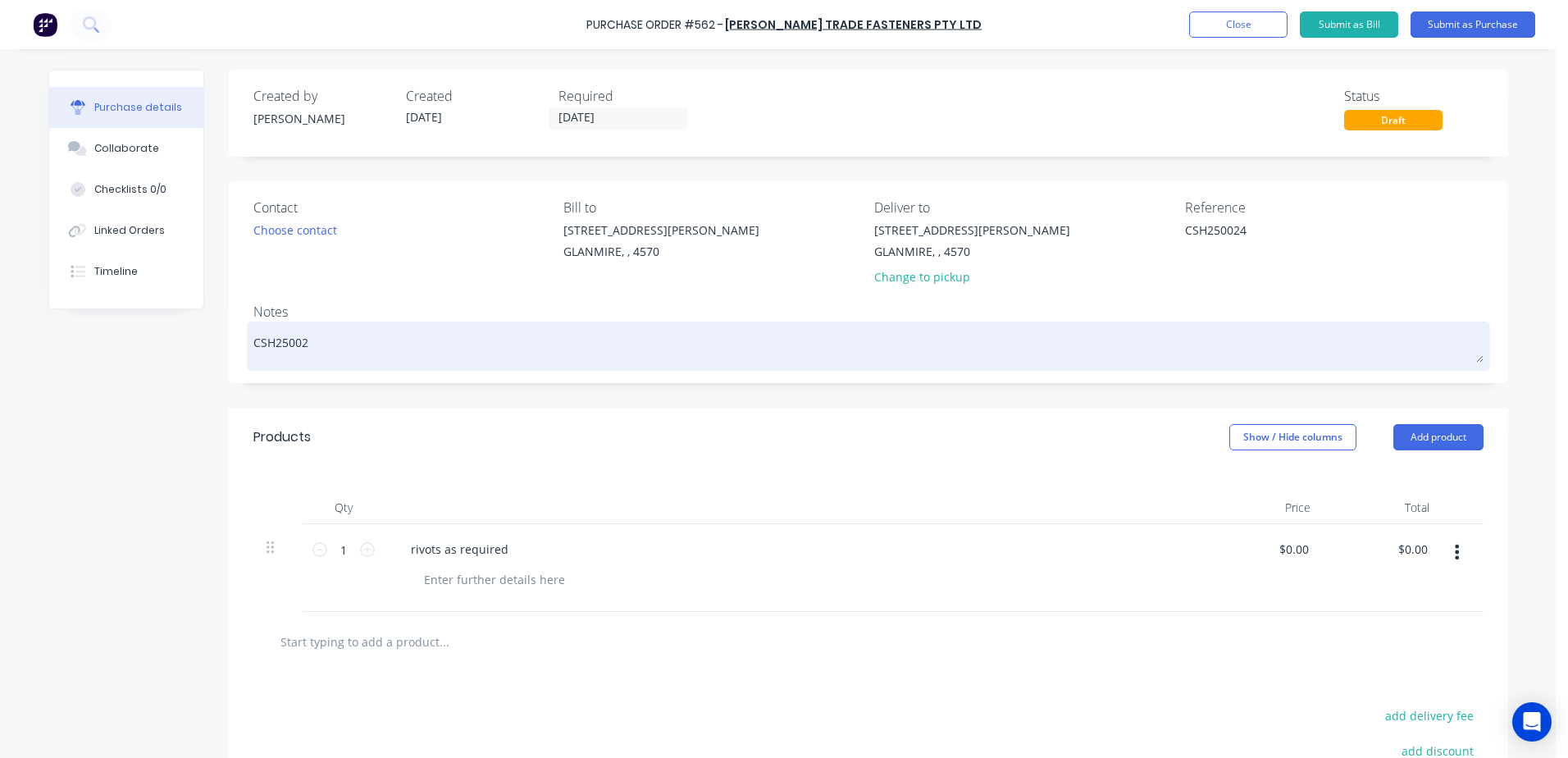
type textarea "x"
type textarea "CSH250024"
type textarea "x"
type textarea "CSH250024"
type textarea "x"
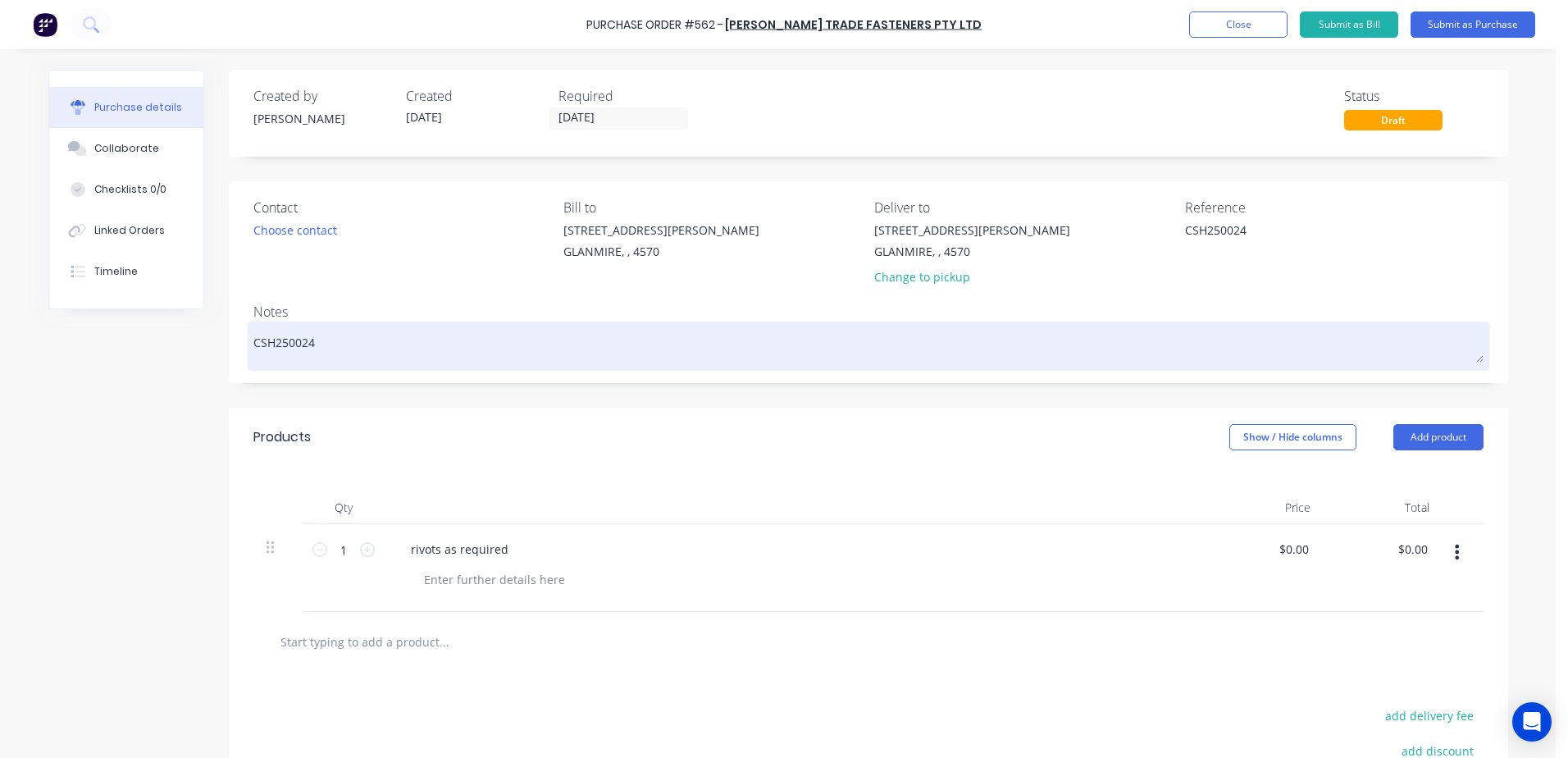
type textarea "CSH250024"
type textarea "x"
type textarea "CSH250024 -"
type textarea "x"
type textarea "CSH250024 -"
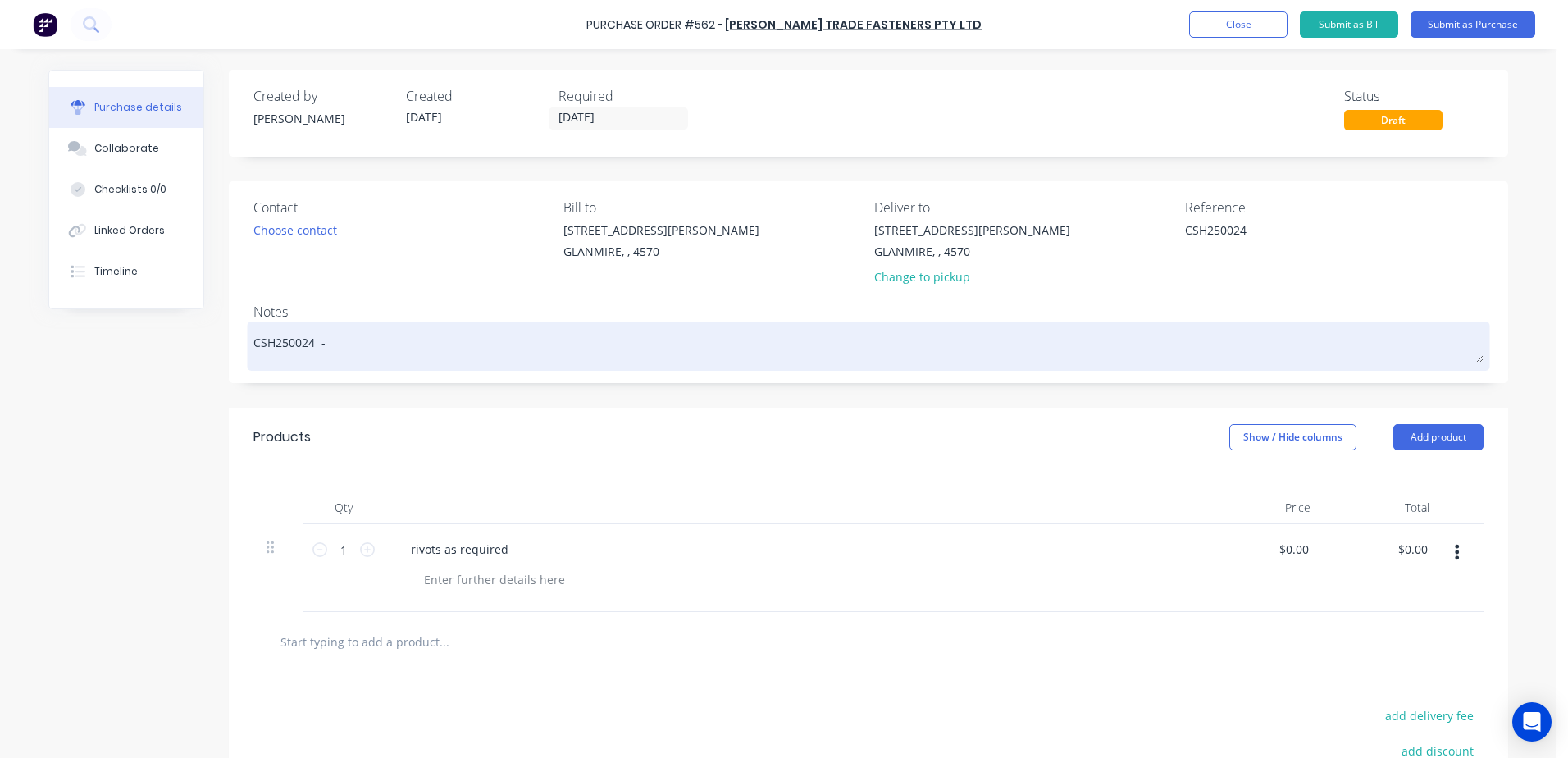
type textarea "x"
type textarea "CSH250024 -"
type textarea "x"
type textarea "CSH250024 - K"
type textarea "x"
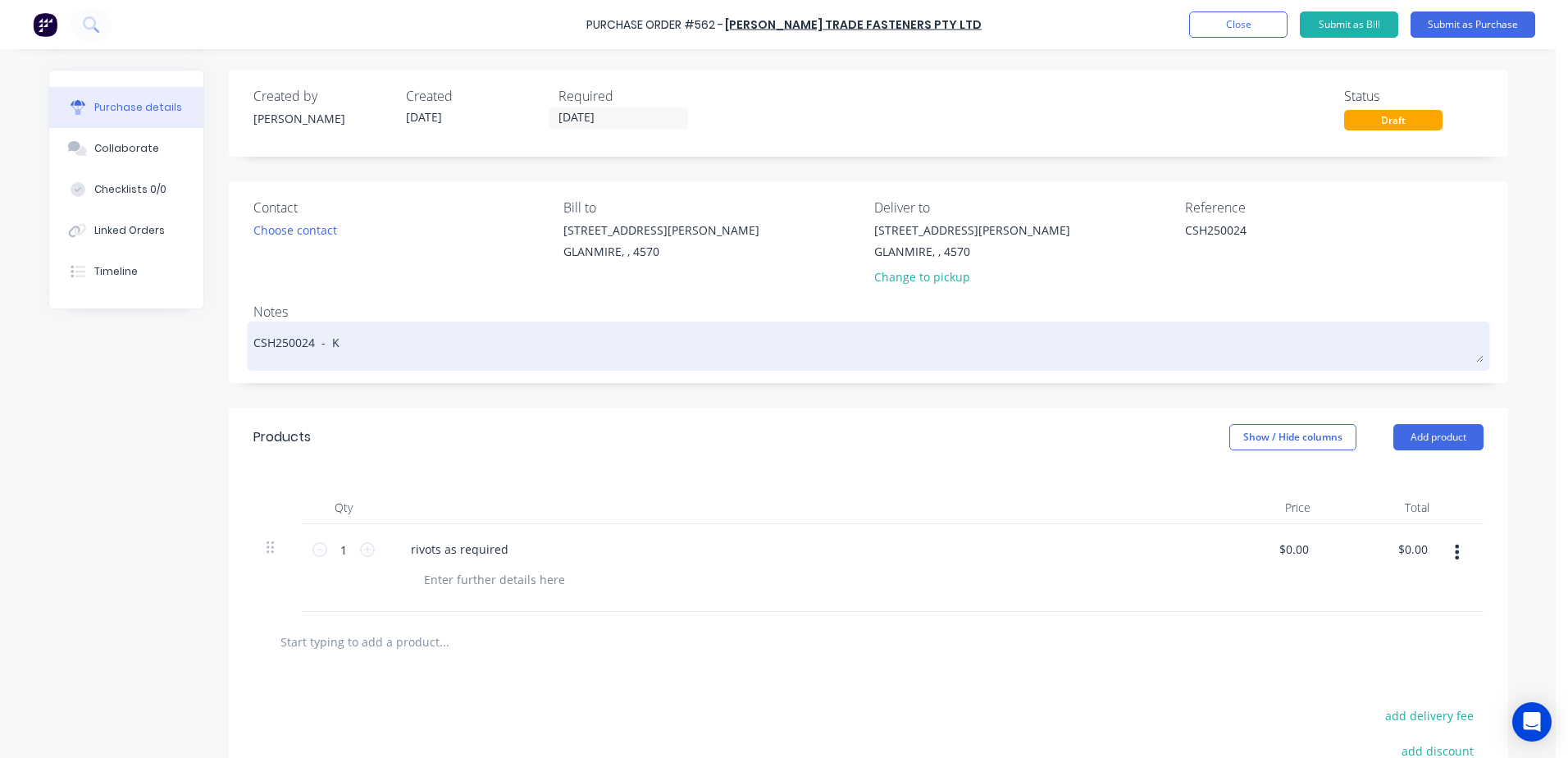
type textarea "CSH250024 - KI"
type textarea "x"
type textarea "CSH250024 - KIL"
type textarea "x"
type textarea "CSH250024 - KI"
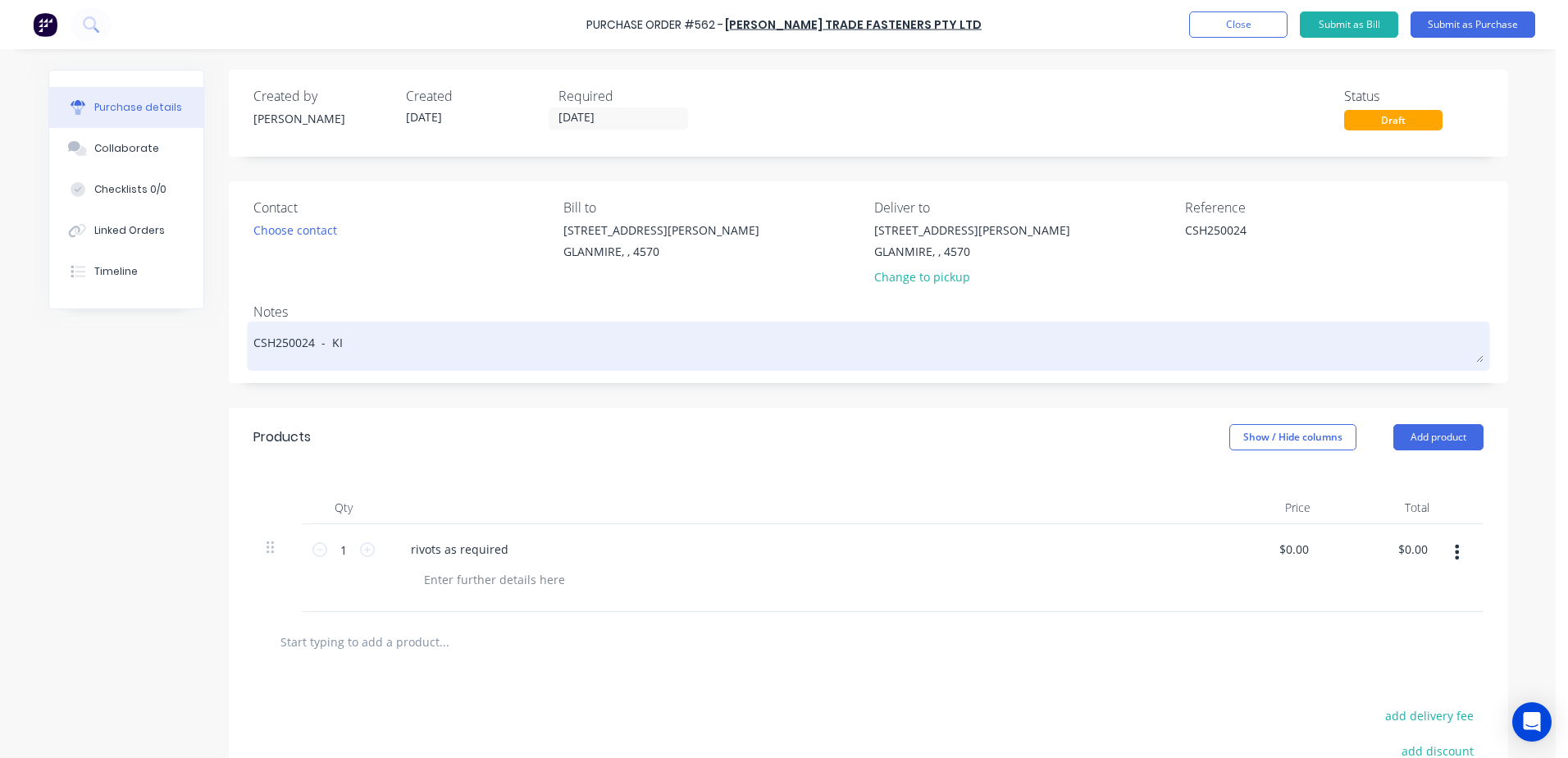
type textarea "x"
type textarea "CSH250024 - K"
type textarea "x"
type textarea "CSH250024 -"
type textarea "x"
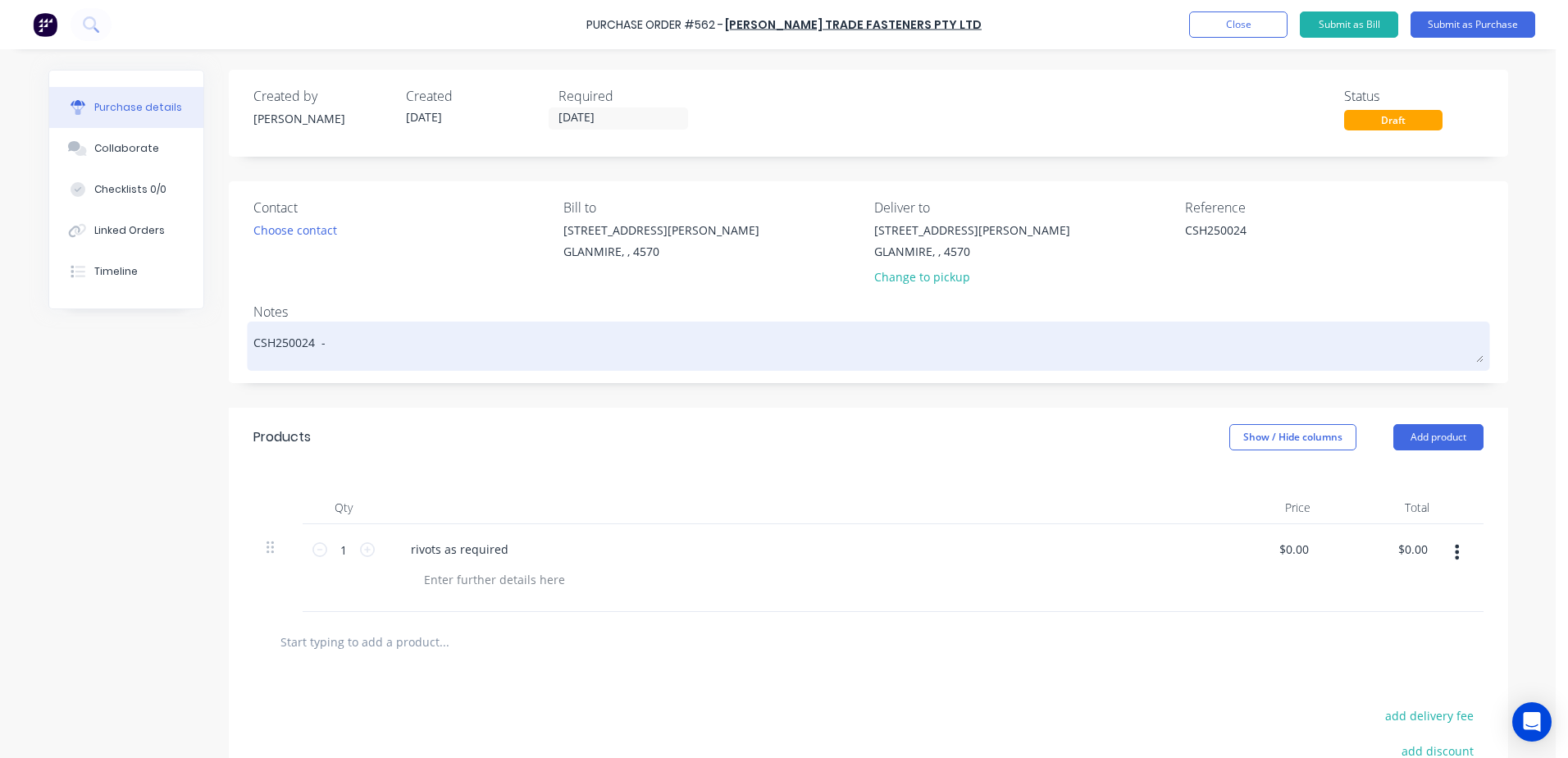
type textarea "CSH250024 - k"
type textarea "x"
type textarea "CSH250024 - ki"
type textarea "x"
type textarea "CSH250024 - k"
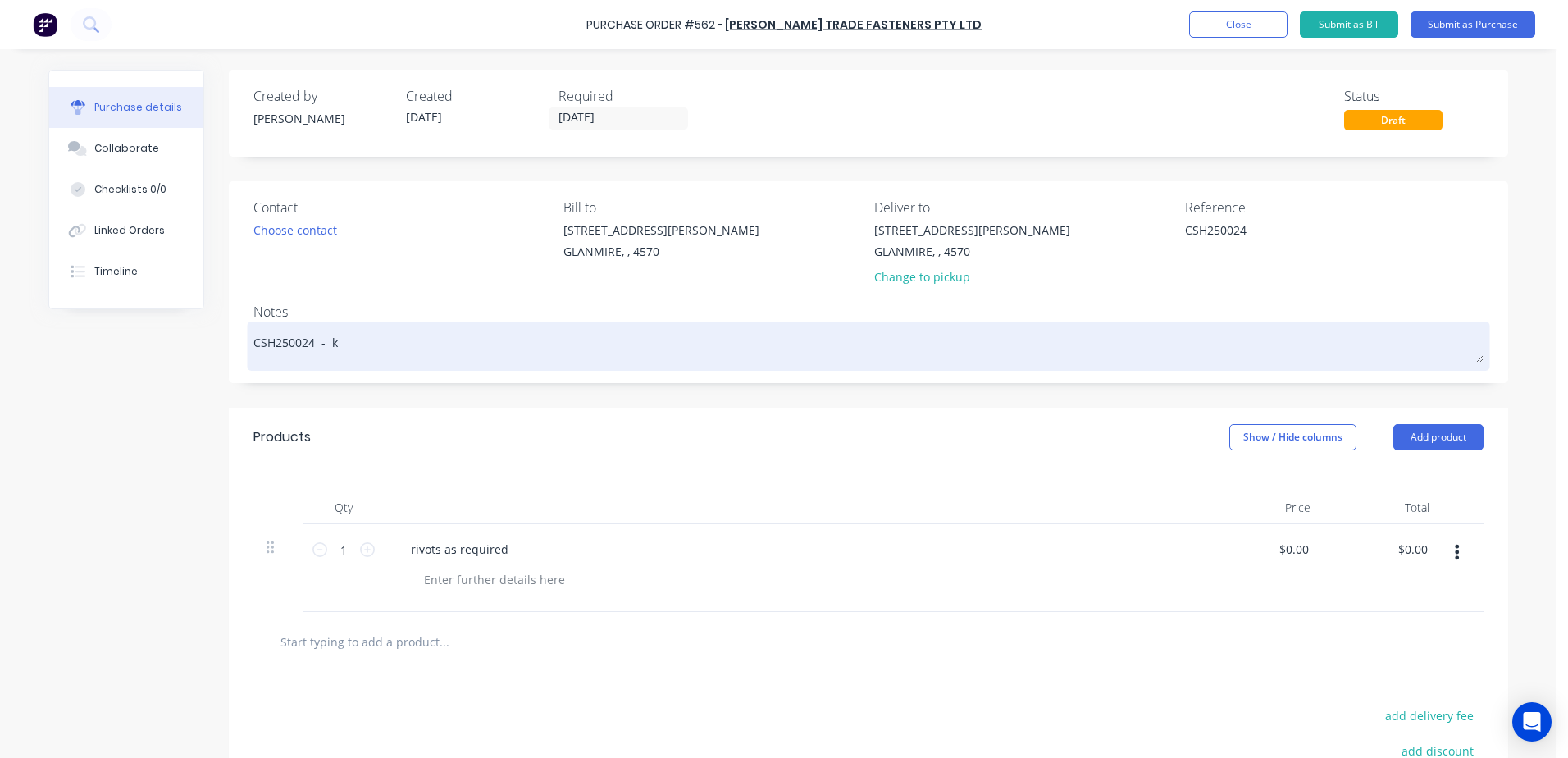
type textarea "x"
type textarea "CSH250024 - ko"
type textarea "x"
type textarea "CSH250024 - kol"
type textarea "x"
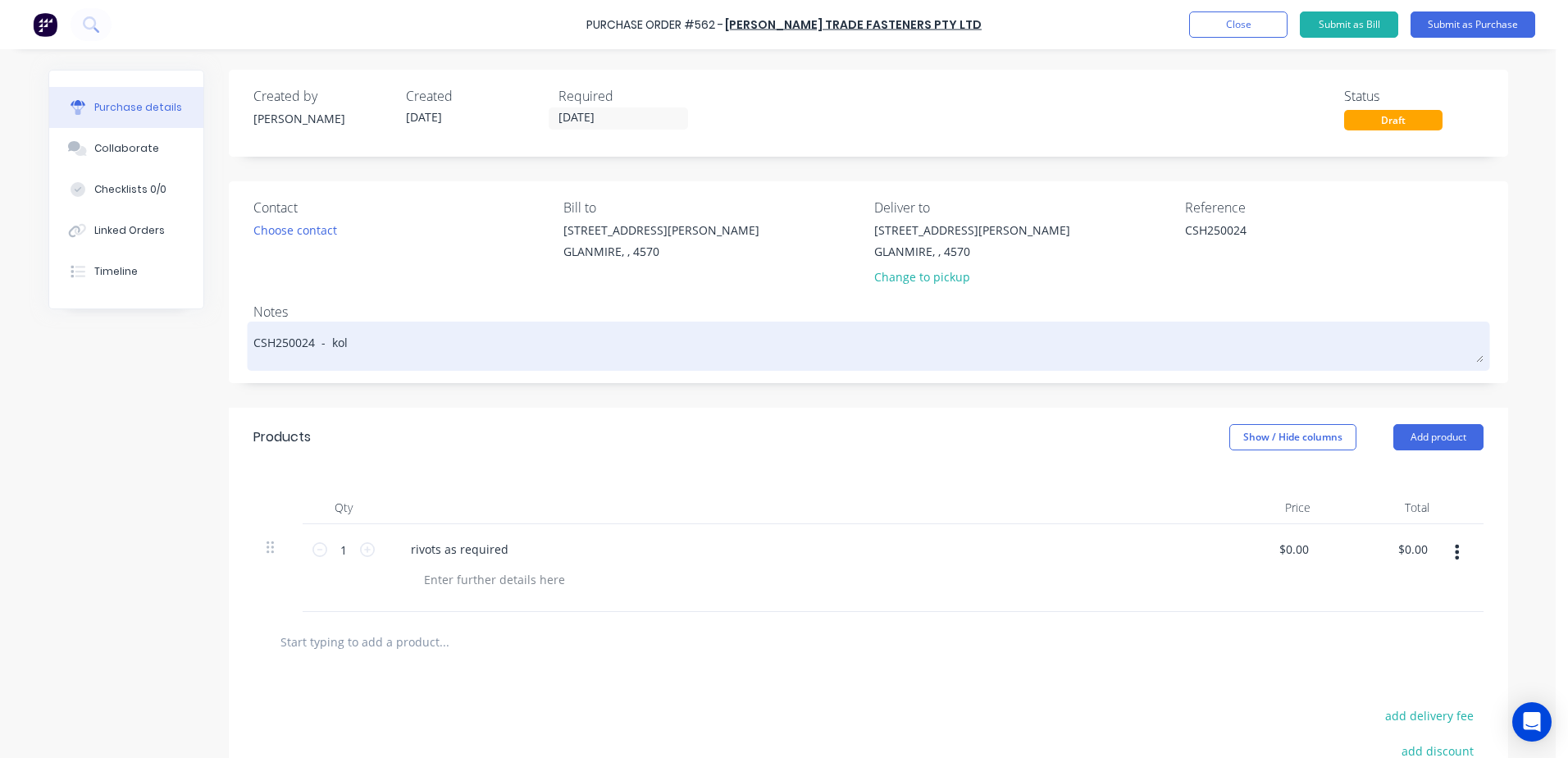
type textarea "CSH250024 - kolb"
type textarea "x"
type textarea "CSH250024 - kolby"
type textarea "x"
type textarea "CSH250024 - kolby"
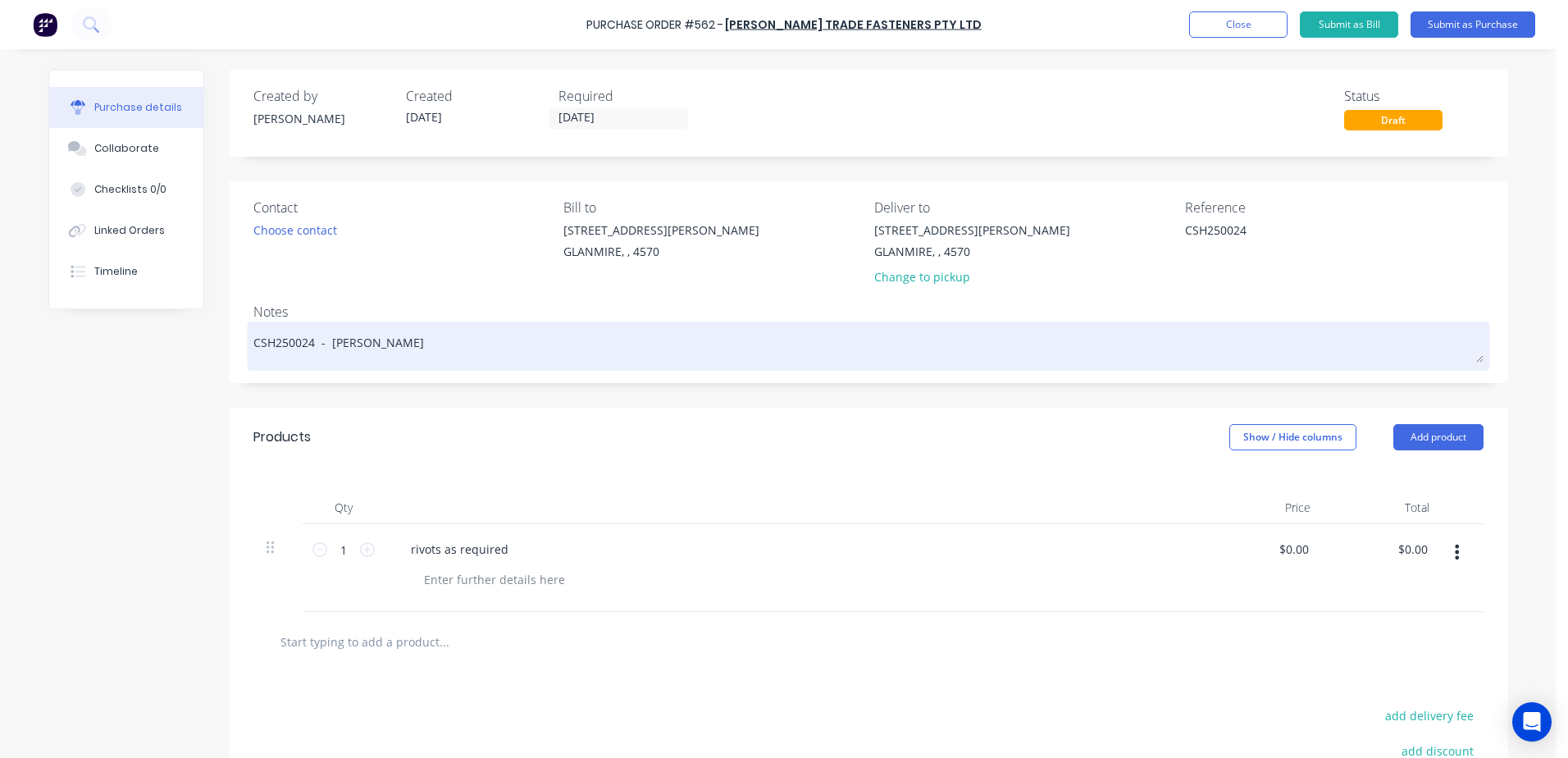
type textarea "x"
type textarea "CSH250024 - kolby ,"
type textarea "x"
type textarea "CSH250024 - kolby ,"
type textarea "x"
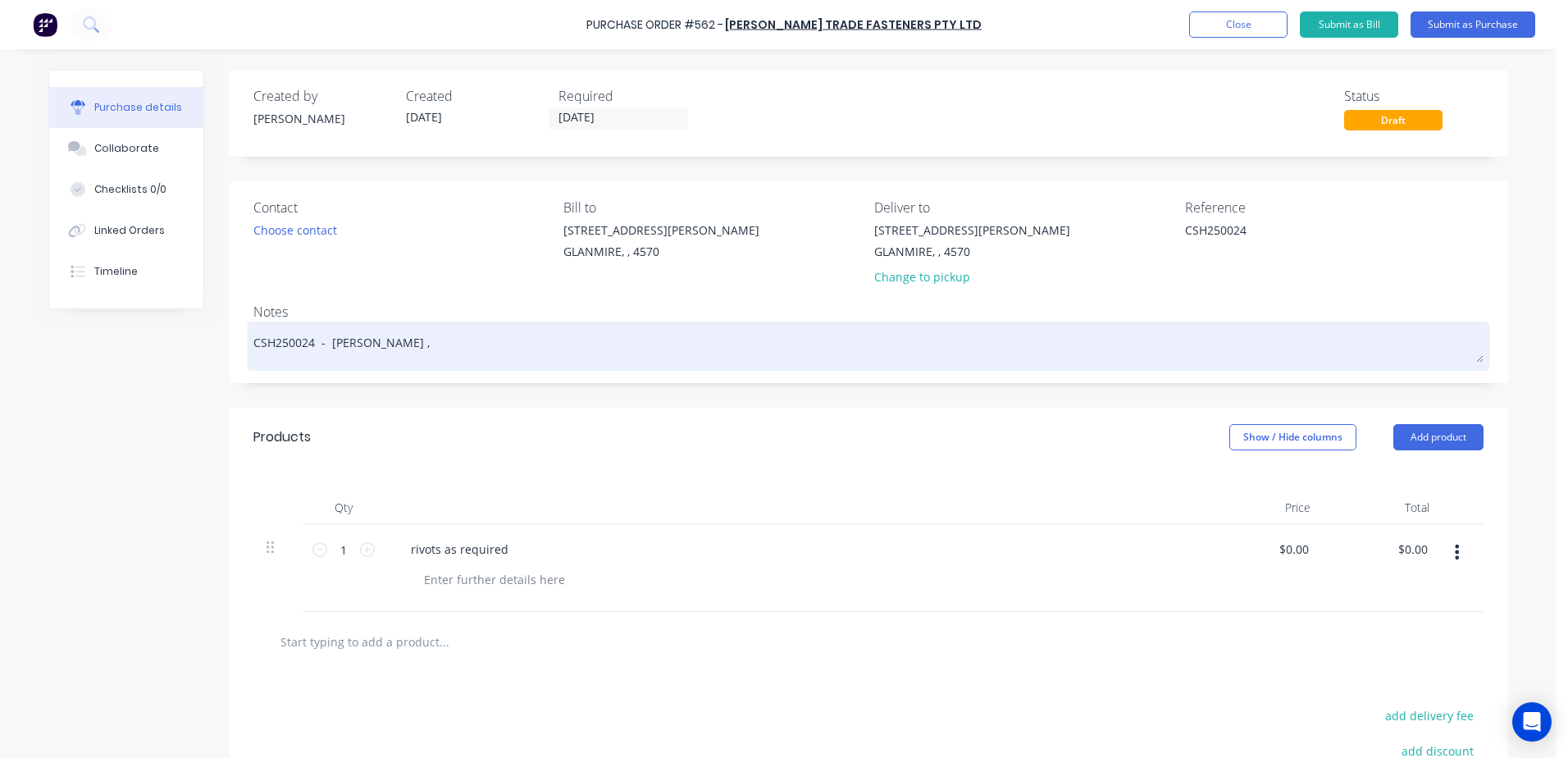
type textarea "CSH250024 - kolby , o"
type textarea "x"
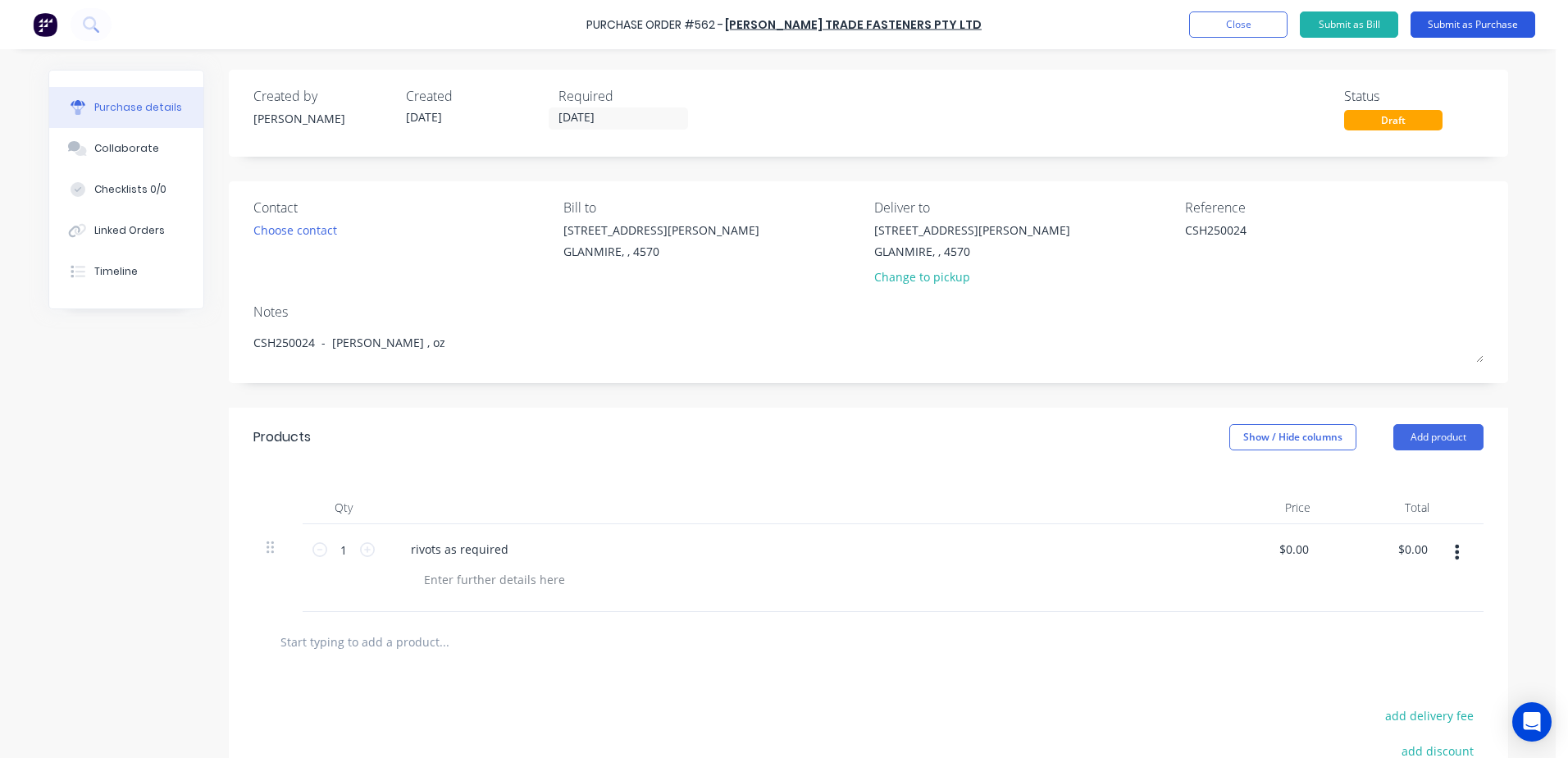
type textarea "CSH250024 - kolby , oz"
type textarea "x"
type textarea "CSH250024 - kolby , oz"
click at [1493, 16] on button "Submit as Purchase" at bounding box center [1473, 24] width 125 height 26
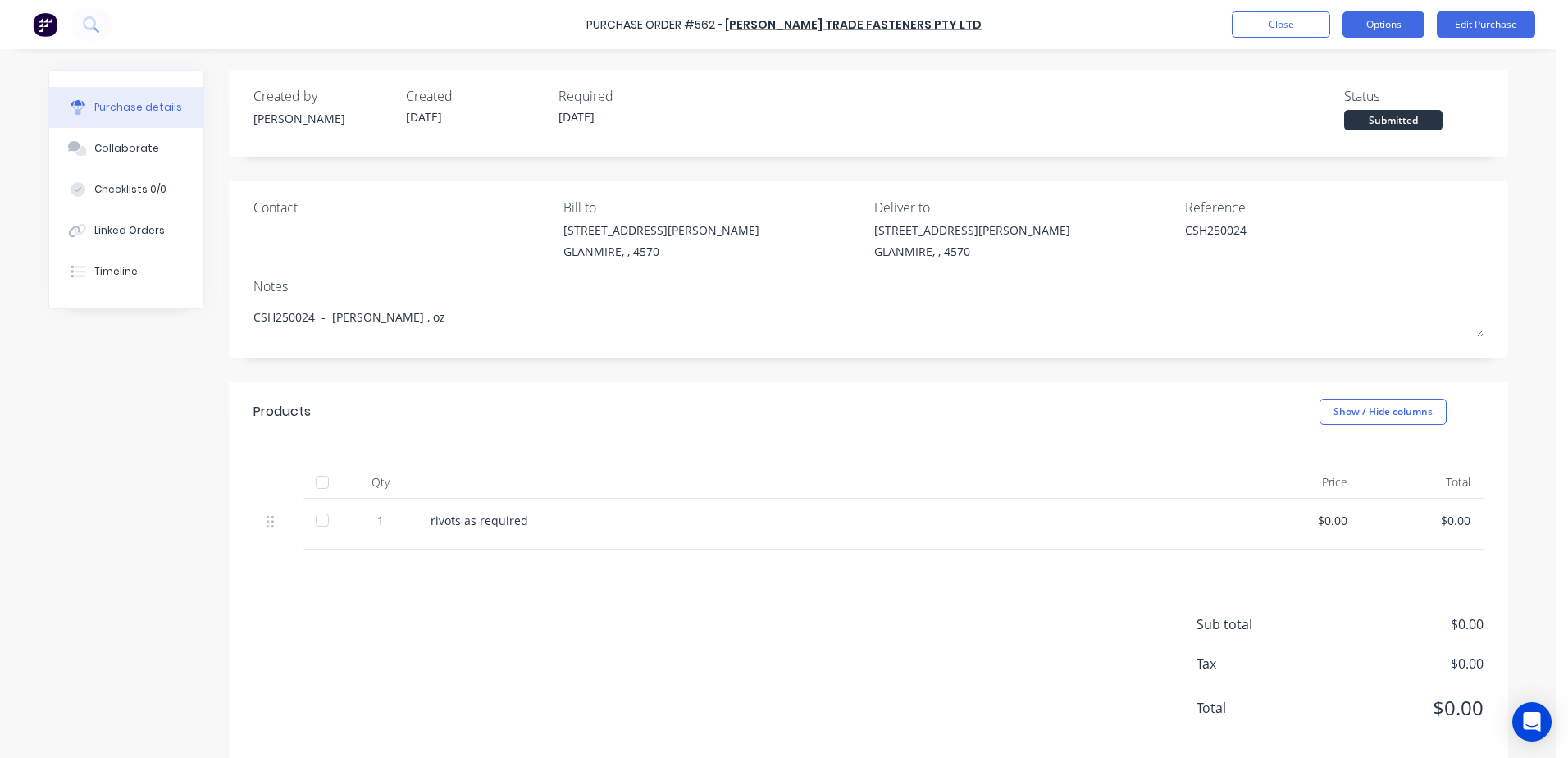
click at [1404, 30] on button "Options" at bounding box center [1383, 24] width 82 height 26
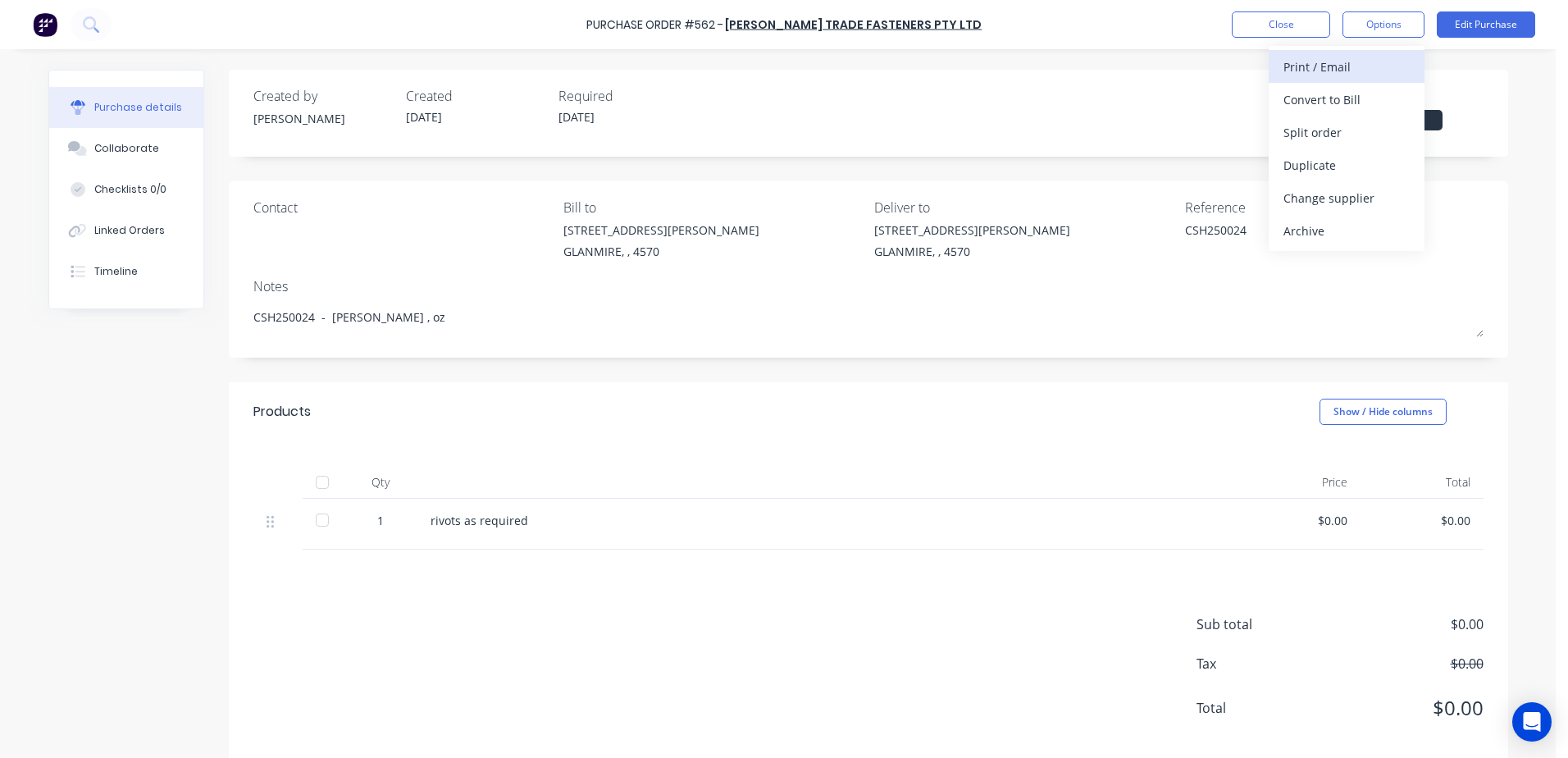
click at [1298, 66] on div "Print / Email" at bounding box center [1346, 67] width 126 height 23
click at [1309, 104] on div "With pricing" at bounding box center [1346, 100] width 126 height 23
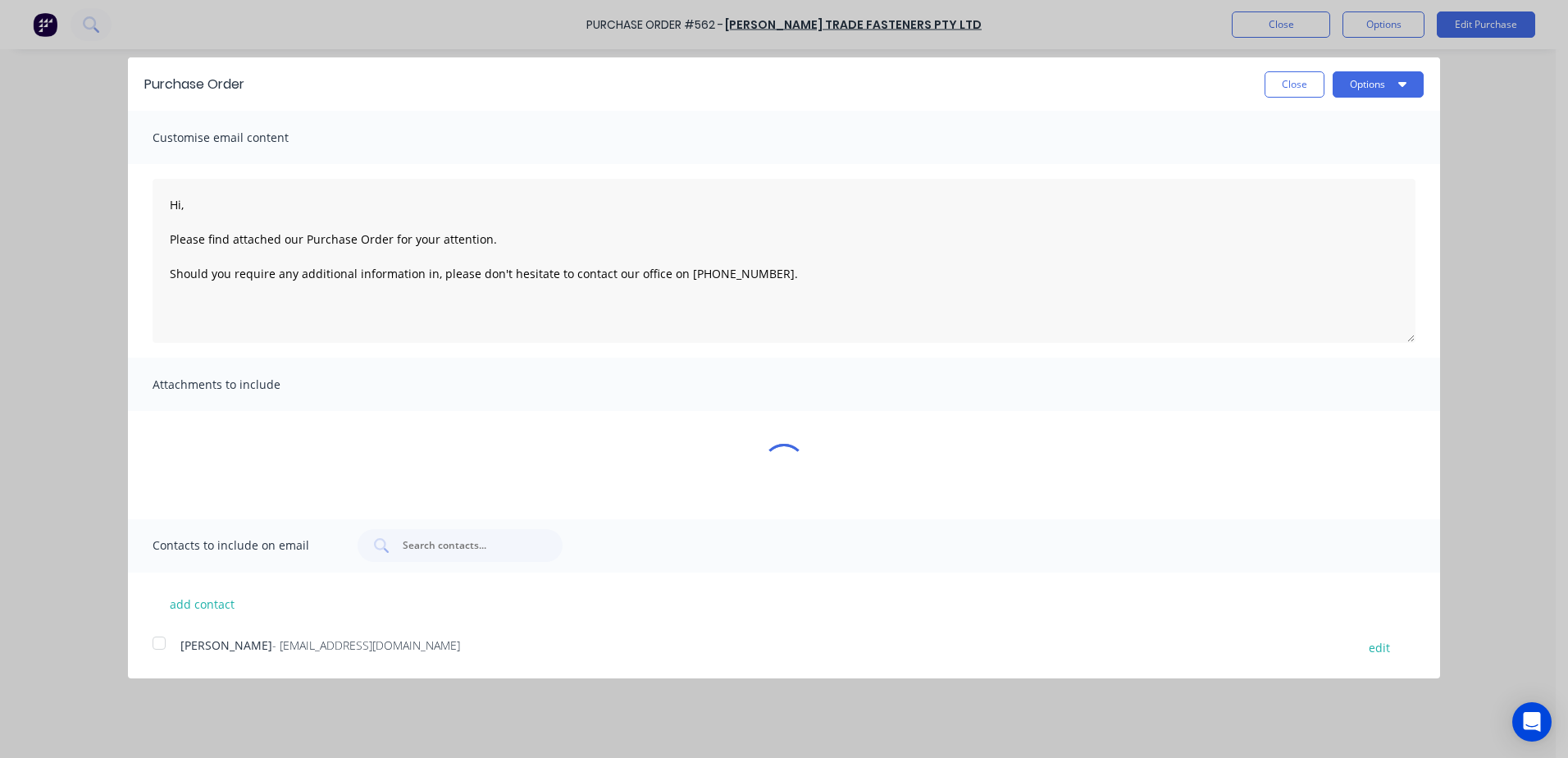
type textarea "x"
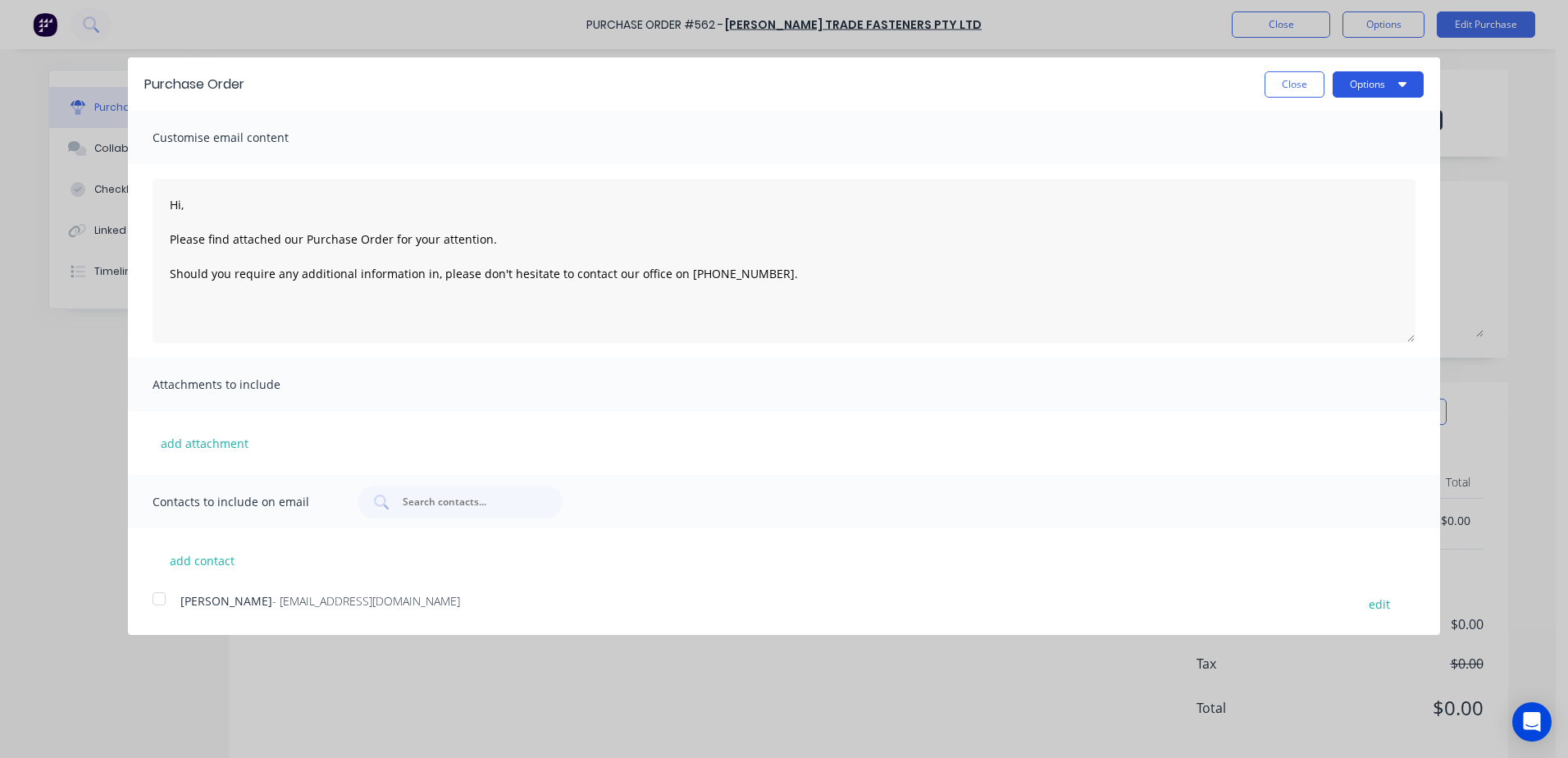
click at [1341, 86] on button "Options" at bounding box center [1378, 84] width 91 height 26
click at [1320, 120] on div "Print" at bounding box center [1346, 125] width 126 height 23
type textarea "Hi, Please find attached our Purchase Order for your attention. Should you requ…"
type textarea "x"
type textarea "Hi, Please find attached our Purchase Order for your attention. Should you requ…"
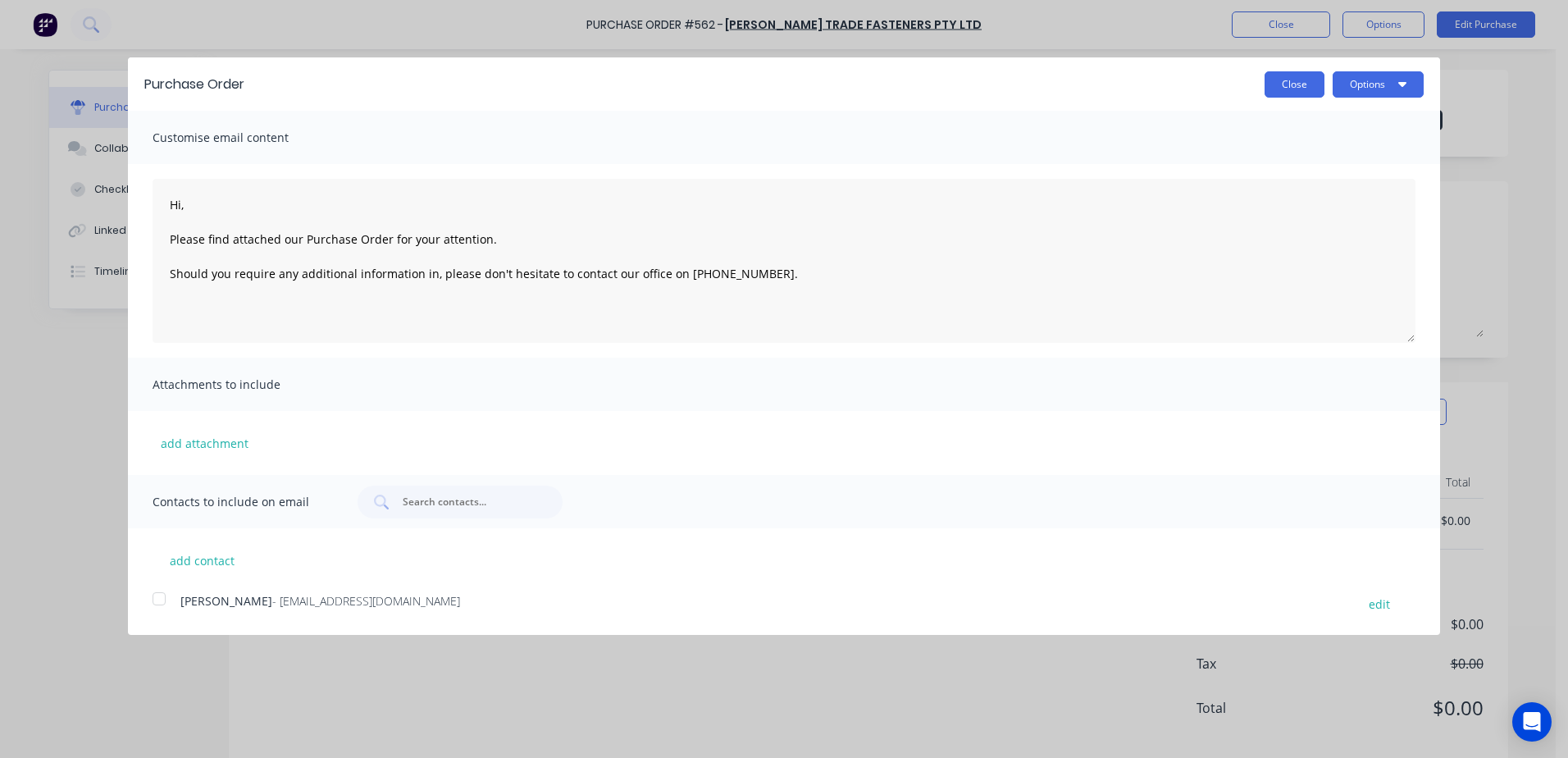
click at [1280, 87] on button "Close" at bounding box center [1295, 84] width 60 height 26
type textarea "x"
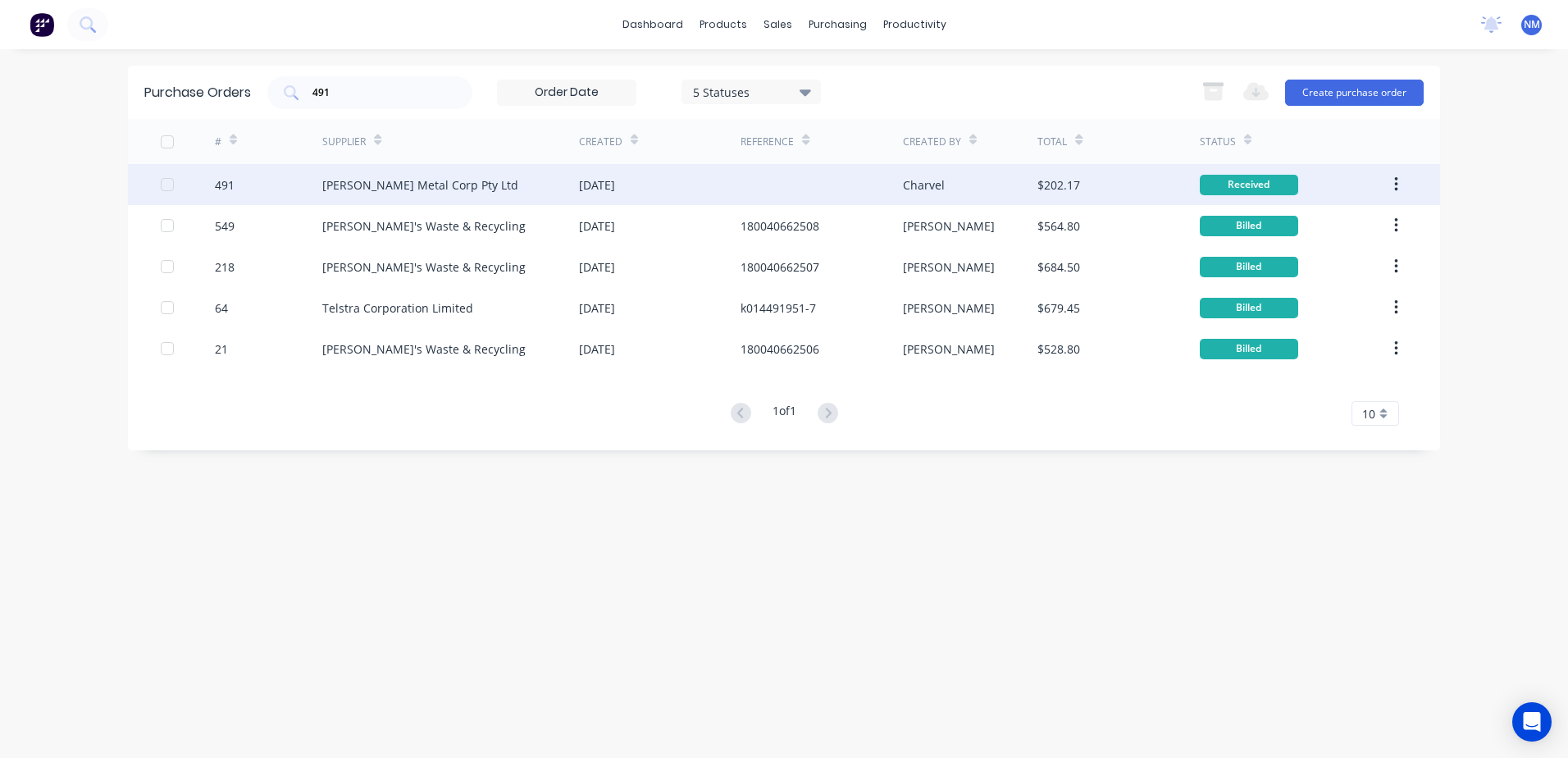
click at [1148, 181] on div "$202.17" at bounding box center [1118, 184] width 161 height 41
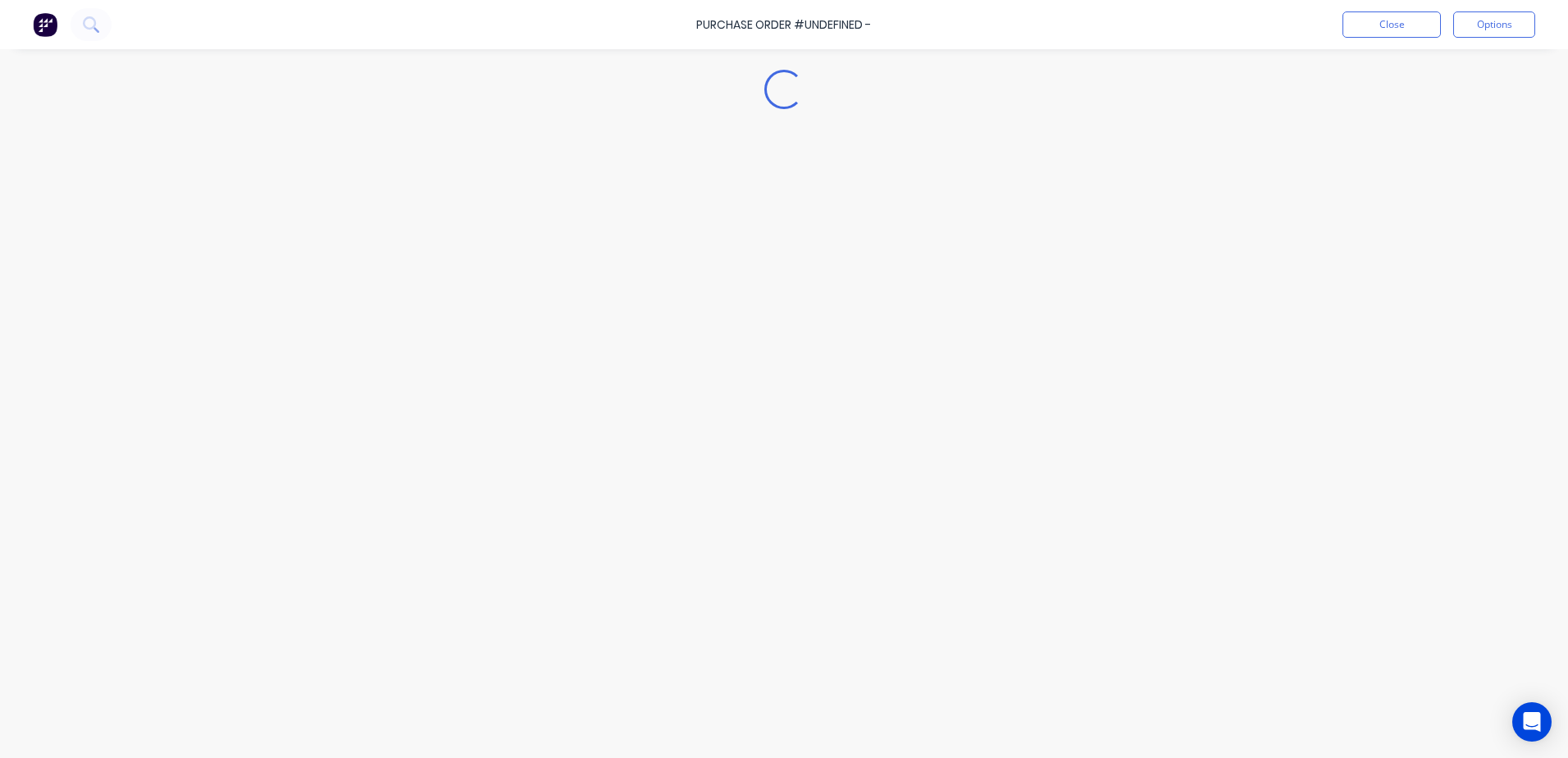
type textarea "x"
